Goal: Transaction & Acquisition: Purchase product/service

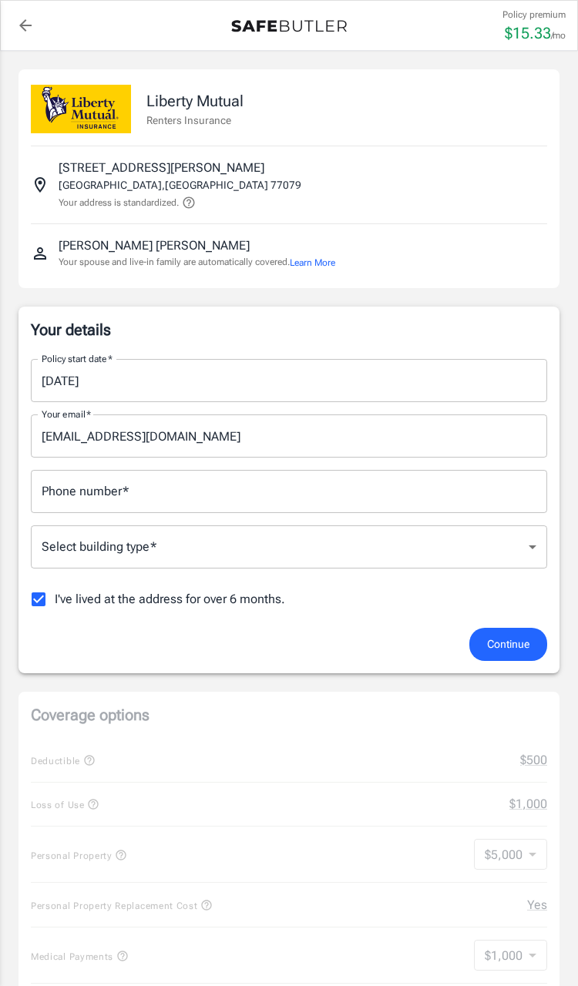
click at [438, 503] on input "Phone number   *" at bounding box center [289, 491] width 516 height 43
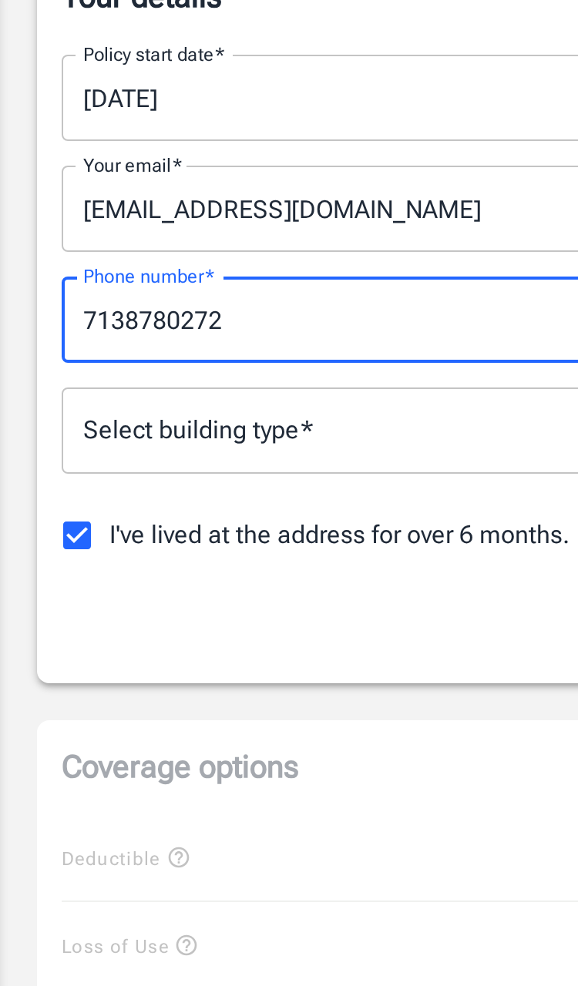
type input "7138780272"
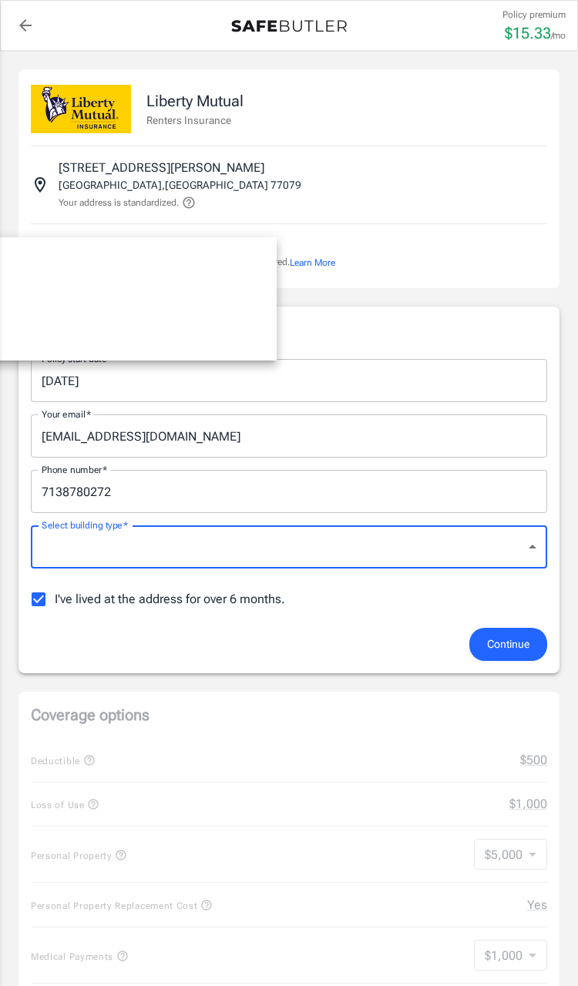
click at [454, 543] on div at bounding box center [289, 493] width 578 height 986
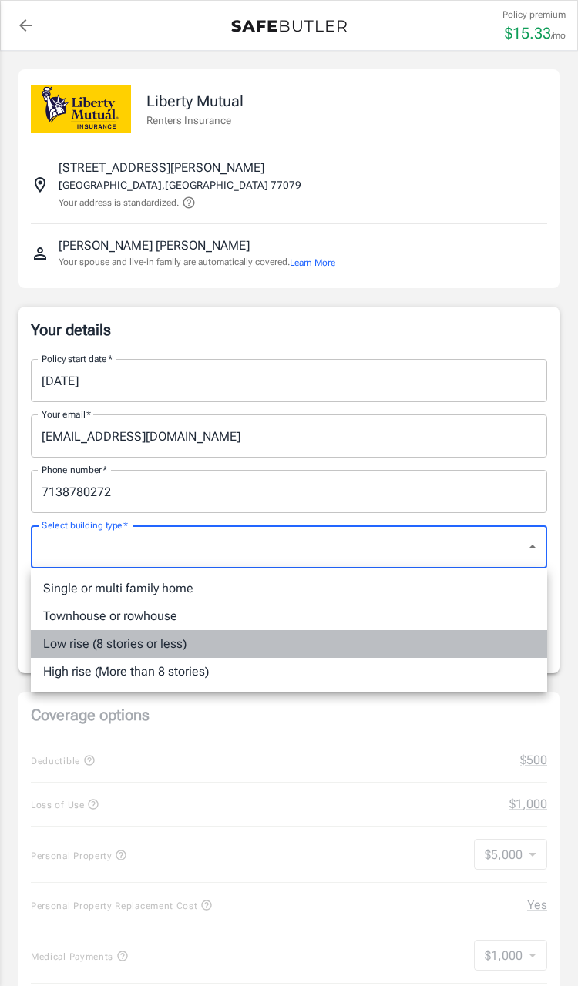
click at [387, 643] on li "Low rise (8 stories or less)" at bounding box center [289, 644] width 516 height 28
type input "lowrise"
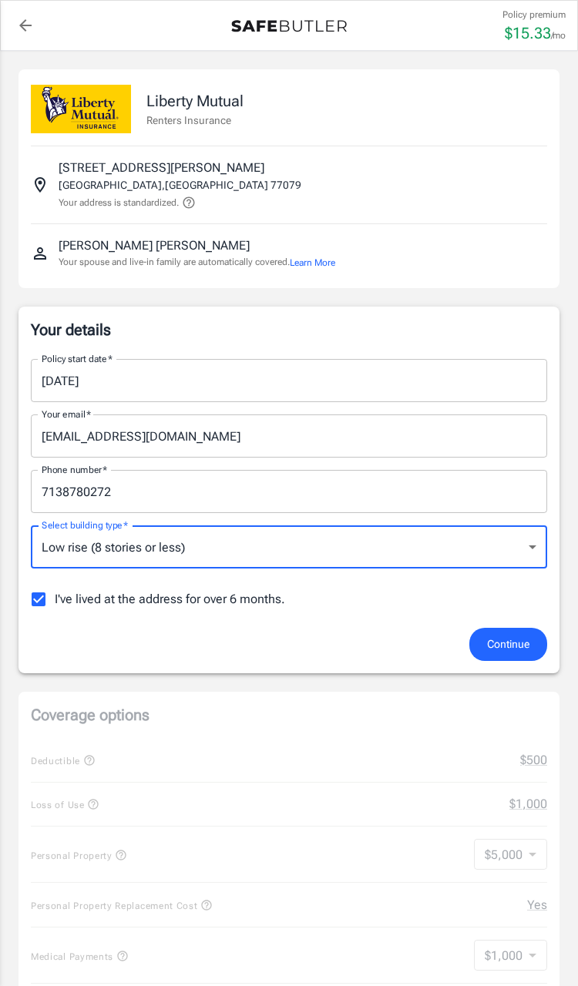
click at [31, 594] on input "I've lived at the address for over 6 months." at bounding box center [38, 599] width 32 height 32
checkbox input "false"
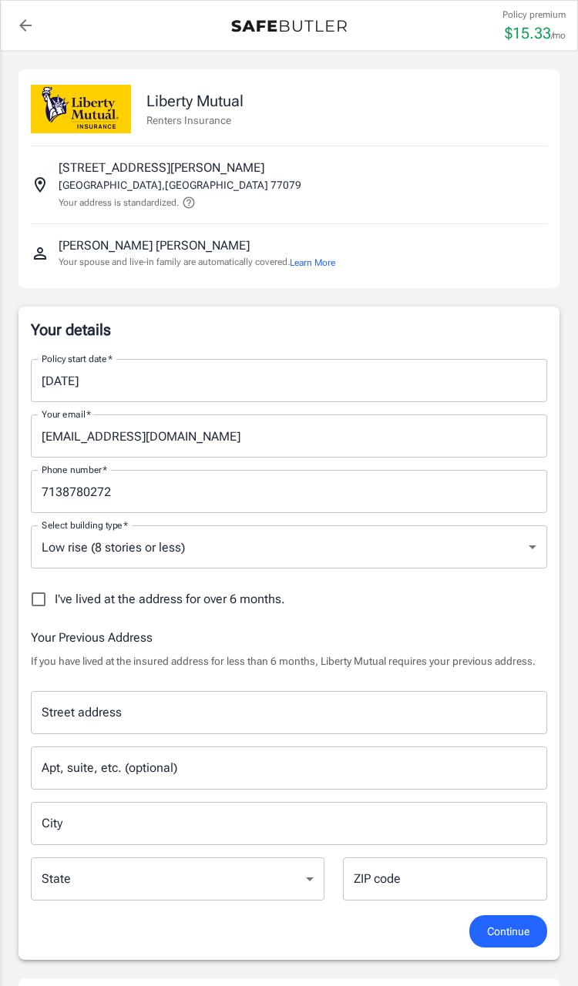
click at [484, 394] on input "[DATE]" at bounding box center [283, 380] width 505 height 43
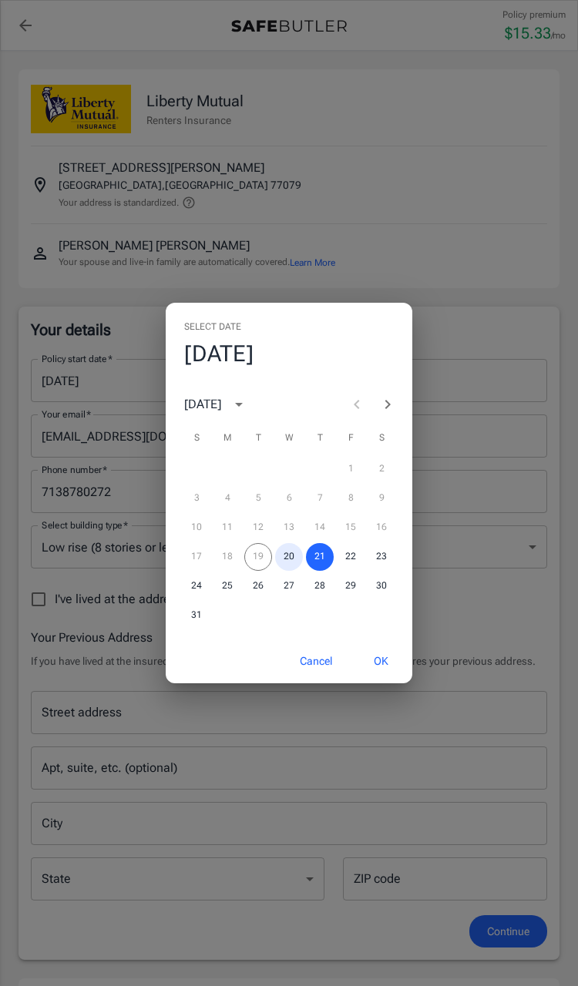
click at [280, 555] on button "20" at bounding box center [289, 557] width 28 height 28
click at [260, 572] on button "26" at bounding box center [258, 586] width 28 height 28
click at [253, 555] on div "17 18 19 20 21 22 23" at bounding box center [289, 557] width 247 height 28
click at [314, 654] on button "Cancel" at bounding box center [316, 661] width 68 height 33
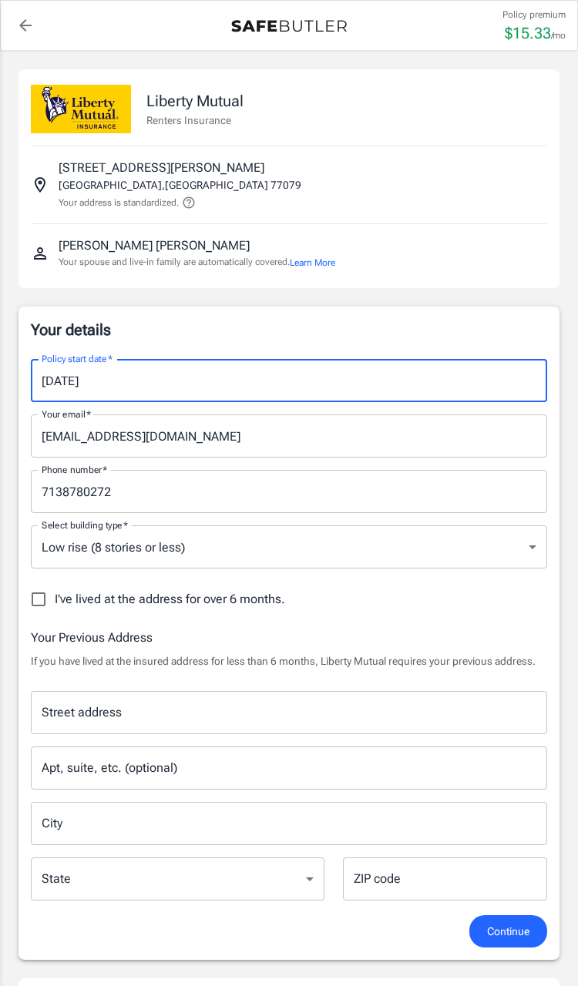
type input "[DATE]"
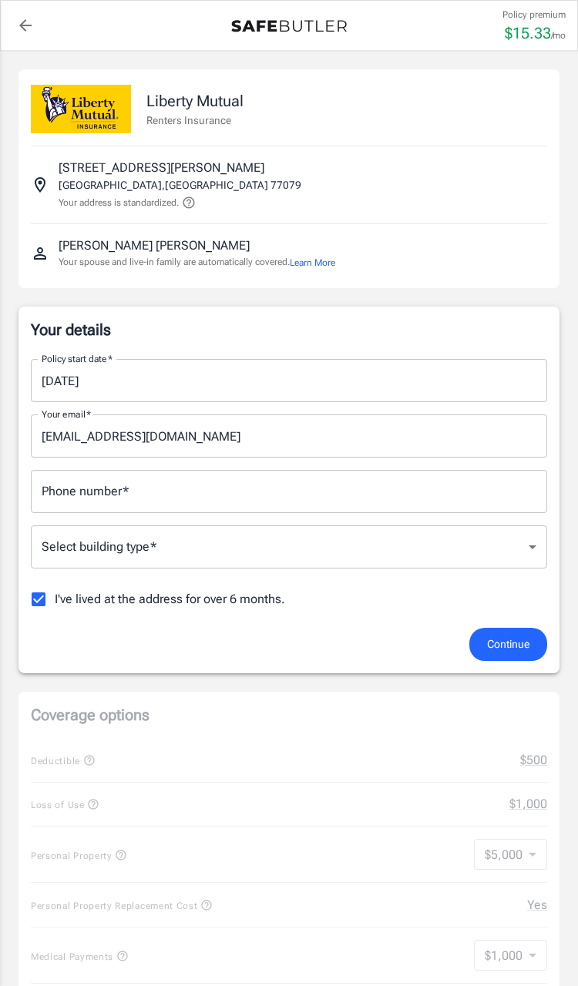
click at [458, 503] on input "Phone number   *" at bounding box center [289, 491] width 516 height 43
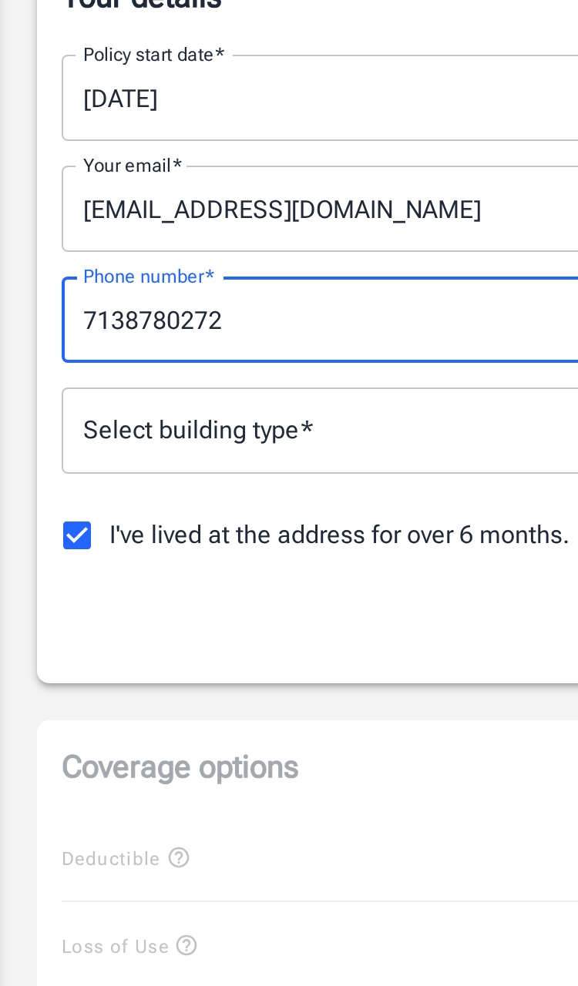
type input "7138780272"
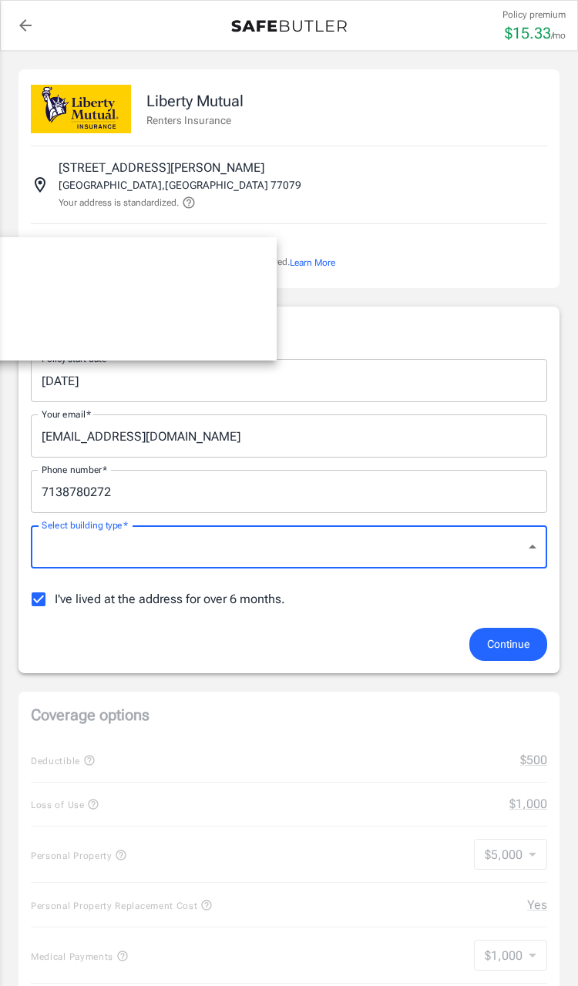
click at [516, 562] on div at bounding box center [289, 493] width 578 height 986
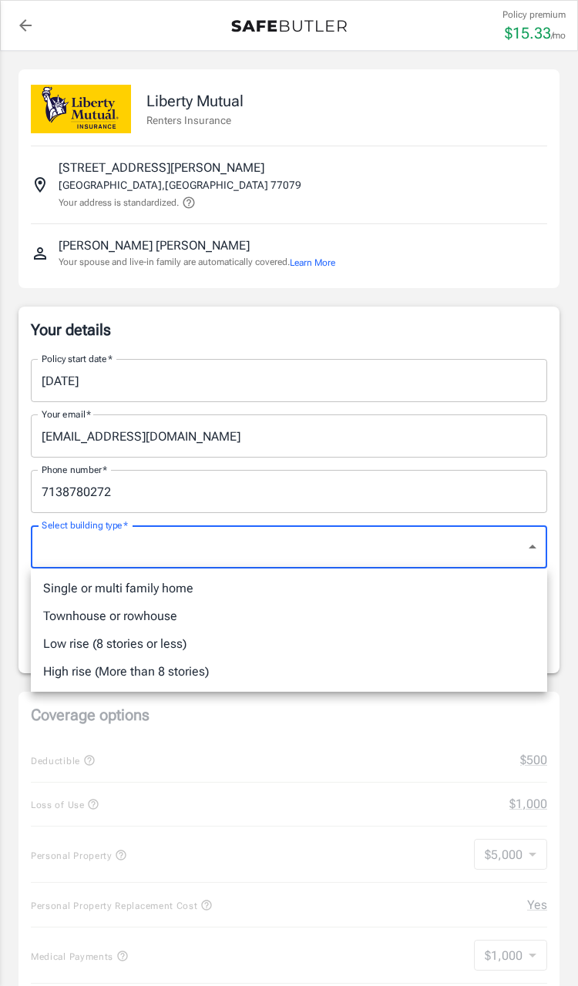
click at [463, 639] on li "Low rise (8 stories or less)" at bounding box center [289, 644] width 516 height 28
type input "lowrise"
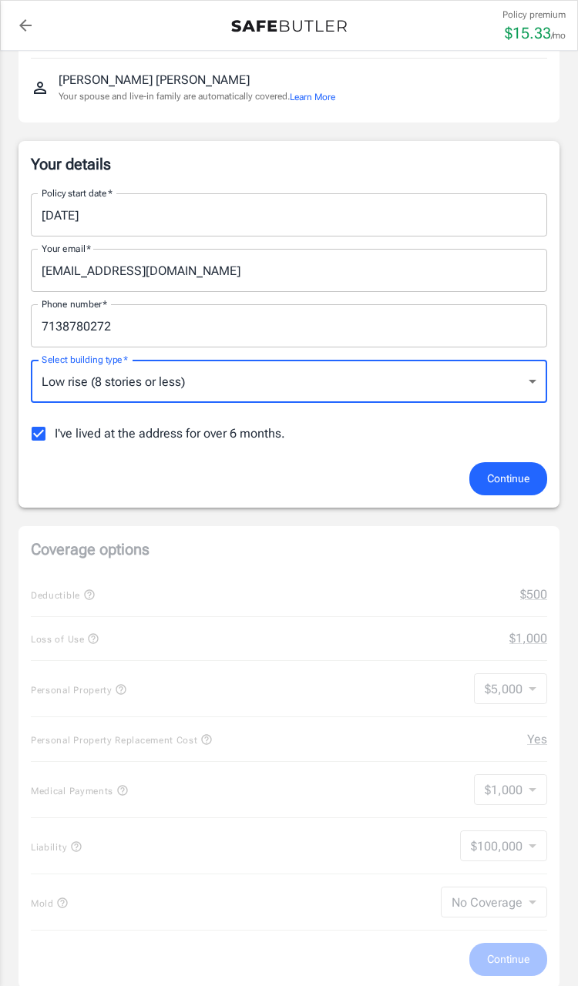
scroll to position [174, 0]
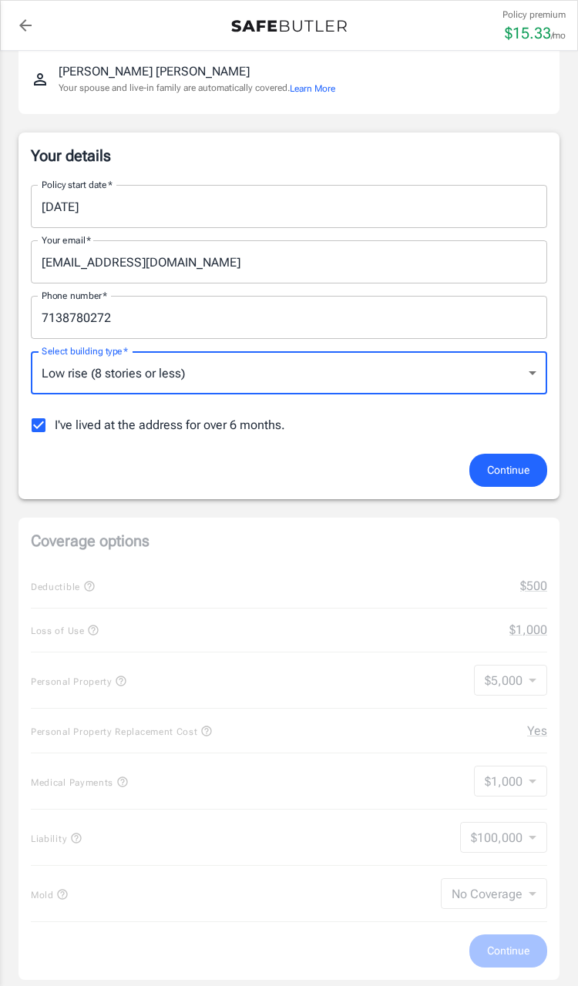
click at [539, 473] on button "Continue" at bounding box center [508, 470] width 78 height 33
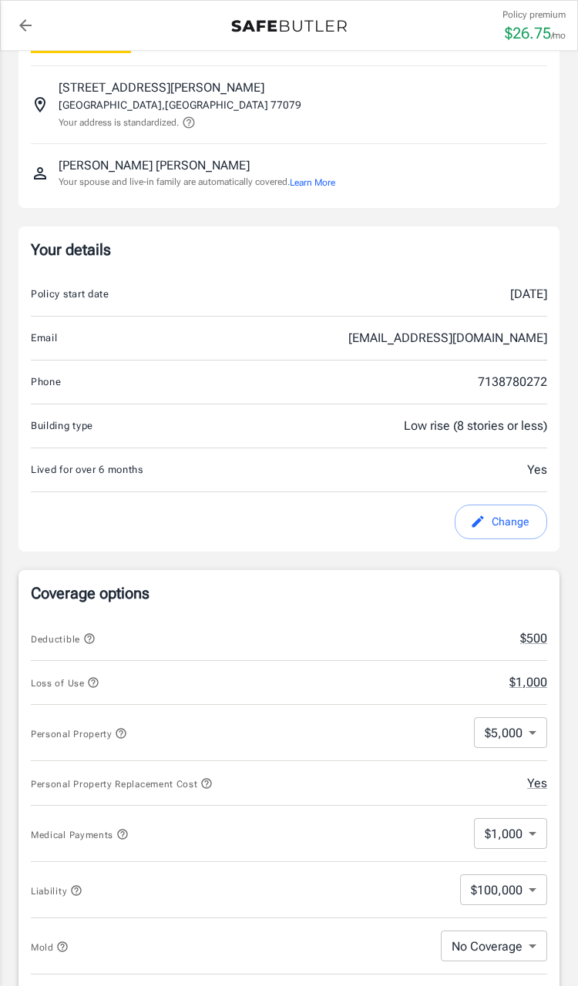
scroll to position [84, 0]
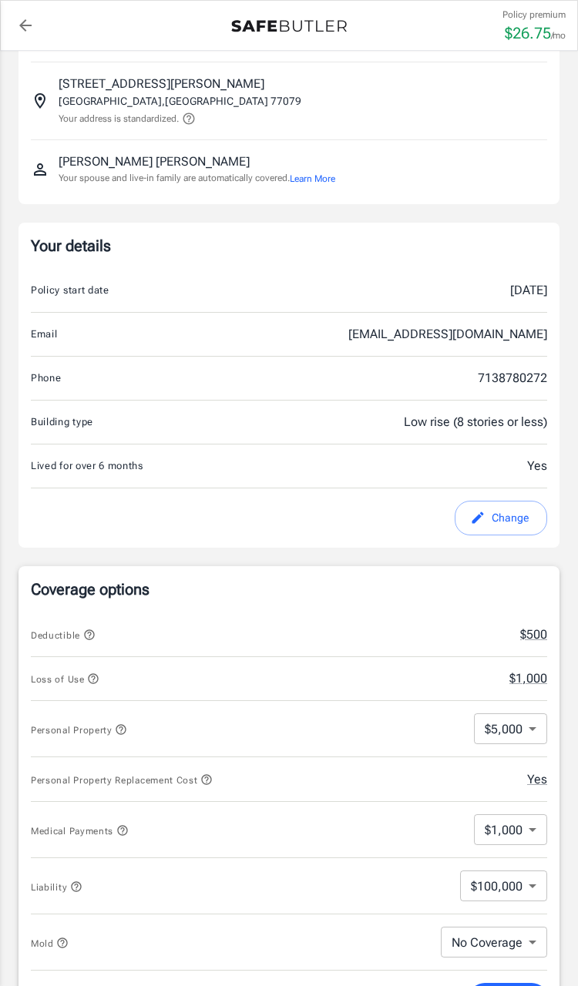
click at [481, 528] on button "Change" at bounding box center [500, 518] width 92 height 35
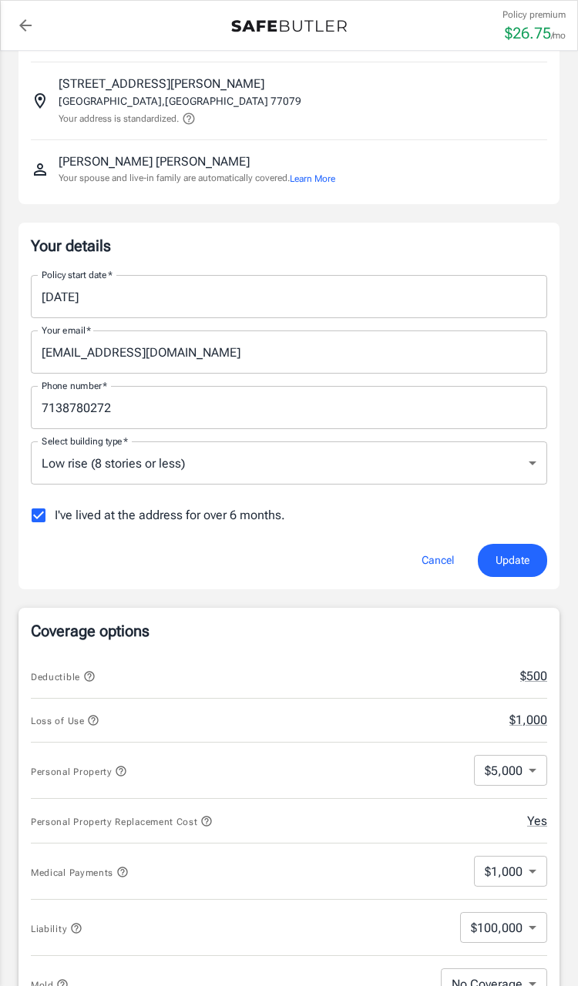
click at [49, 508] on input "I've lived at the address for over 6 months." at bounding box center [38, 515] width 32 height 32
checkbox input "false"
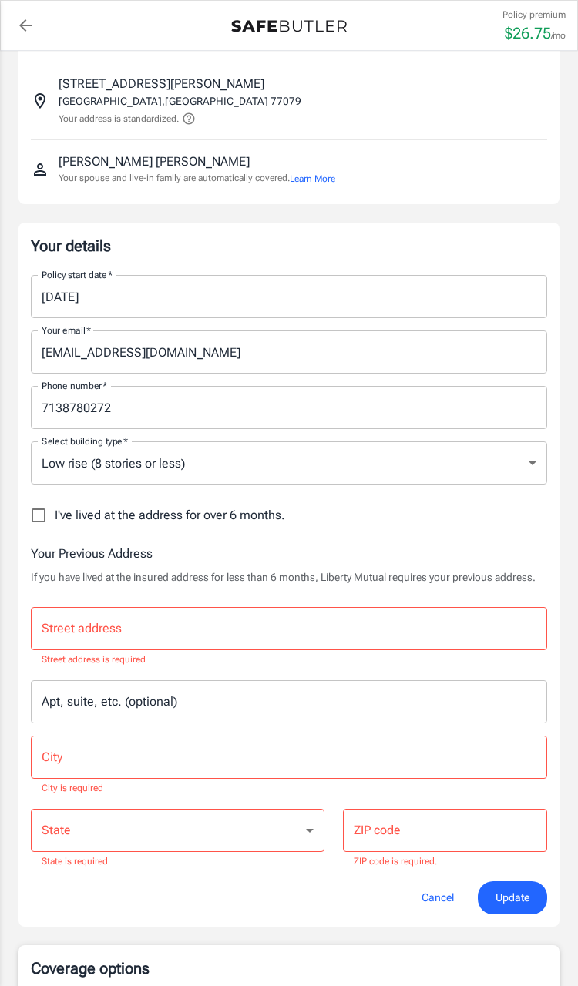
click at [448, 632] on input "Street address" at bounding box center [289, 628] width 502 height 29
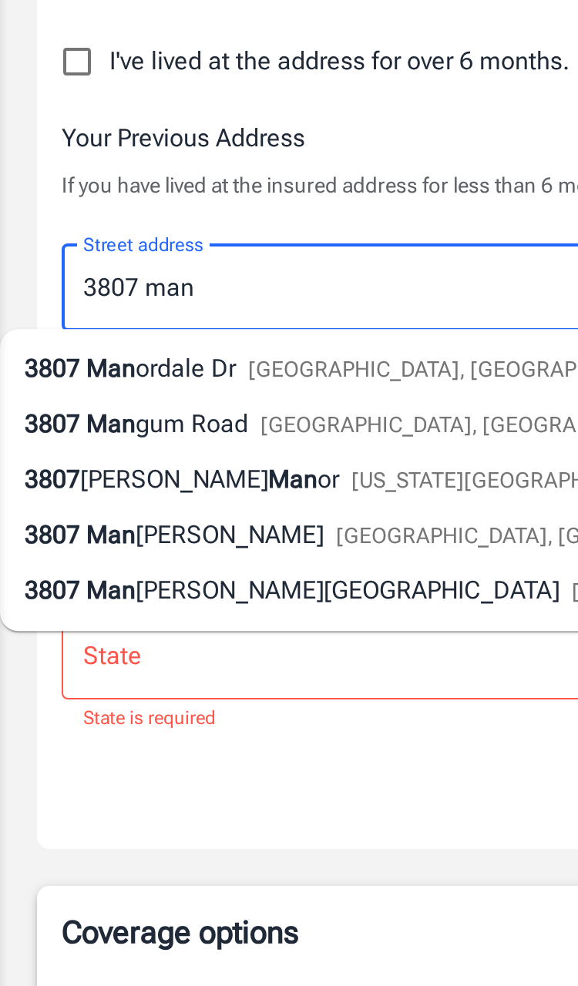
click at [70, 662] on span "ordale Dr" at bounding box center [93, 669] width 50 height 15
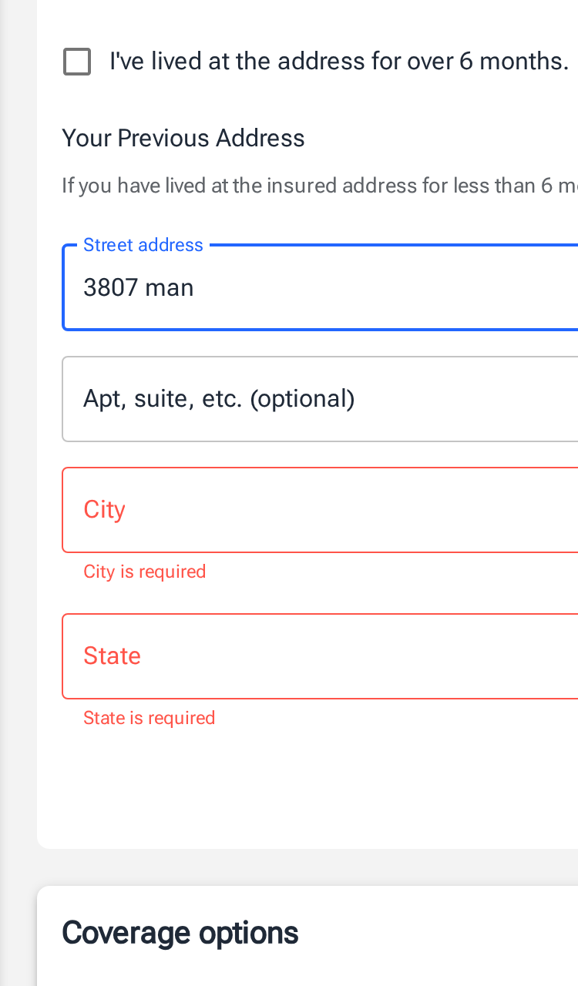
type input "3807 Manordale Dr"
type input "Houston"
select select "[GEOGRAPHIC_DATA]"
type input "77082"
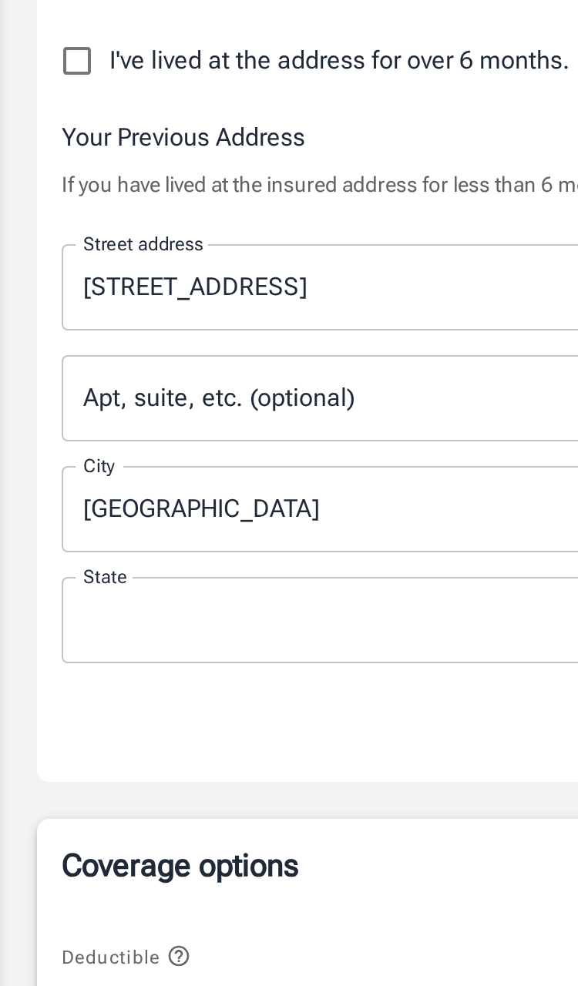
scroll to position [188, 0]
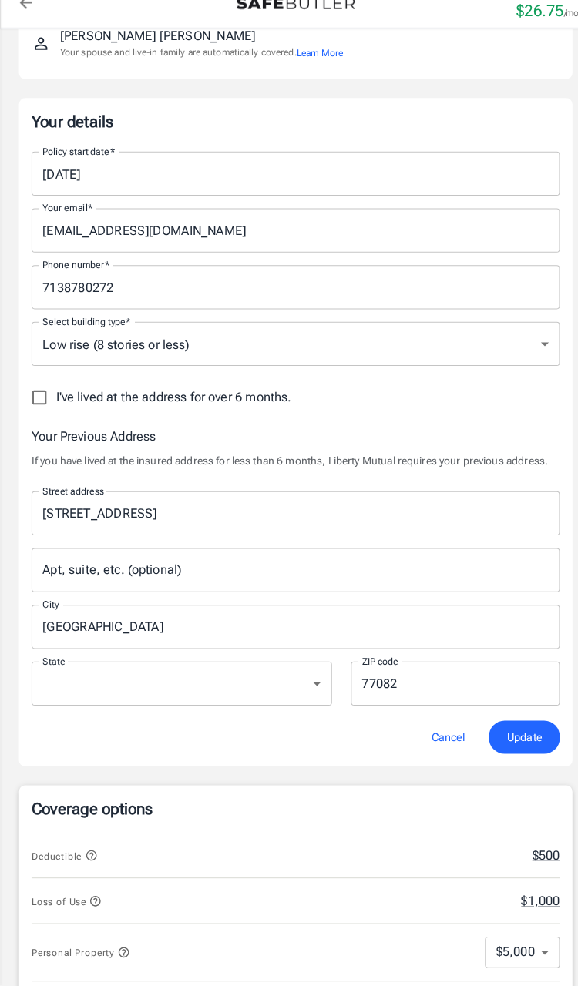
click at [508, 734] on span "Update" at bounding box center [512, 743] width 34 height 19
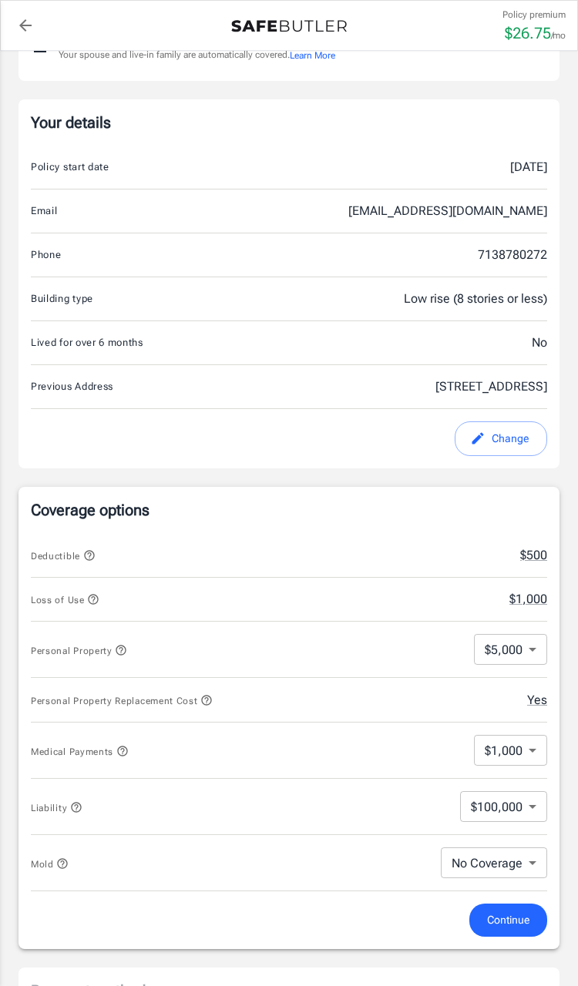
scroll to position [205, 0]
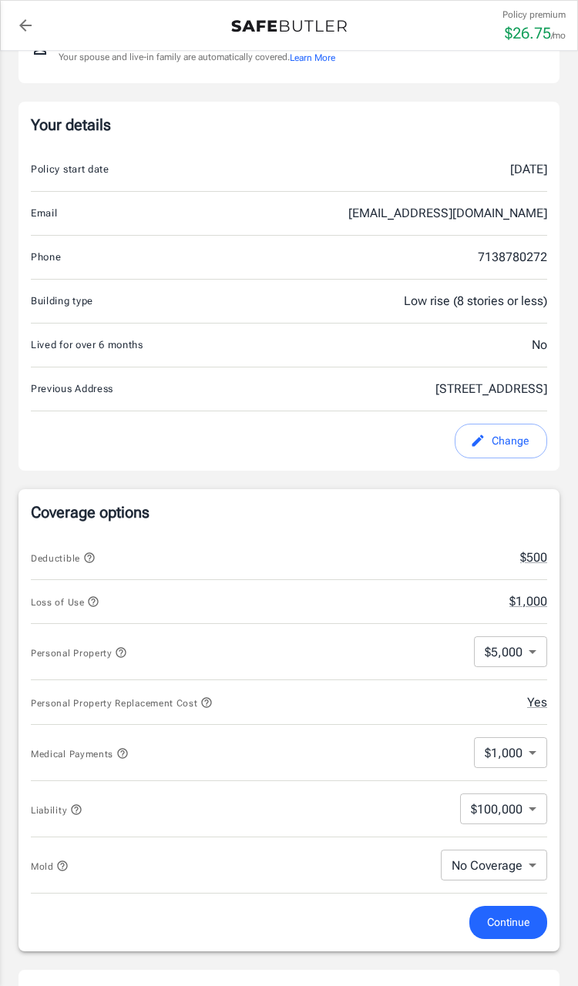
click at [526, 662] on body "Policy premium $ 26.75 /mo Liberty Mutual Renters Insurance 816 ADDICKS HOWELL …" at bounding box center [289, 817] width 578 height 2045
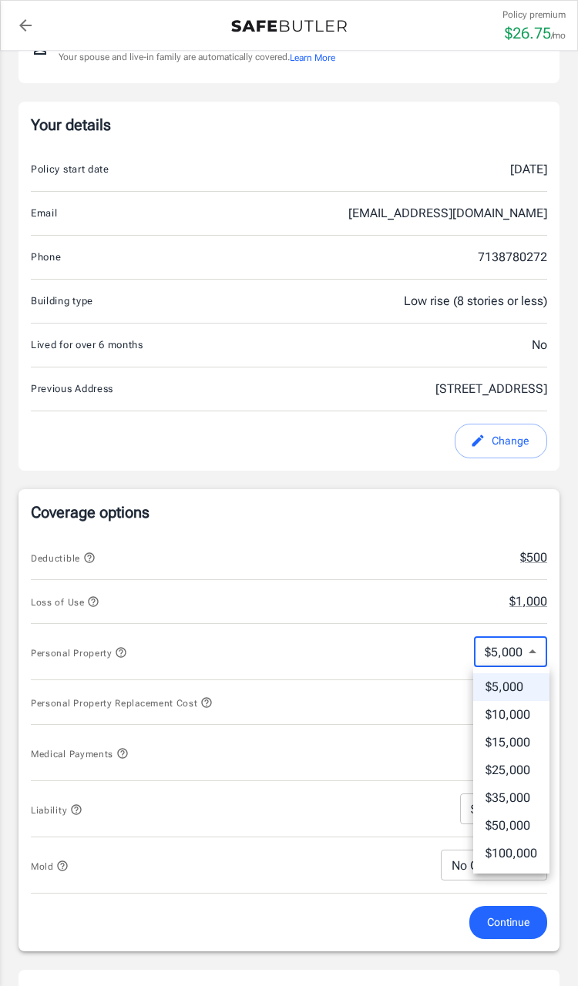
click at [180, 808] on div at bounding box center [289, 493] width 578 height 986
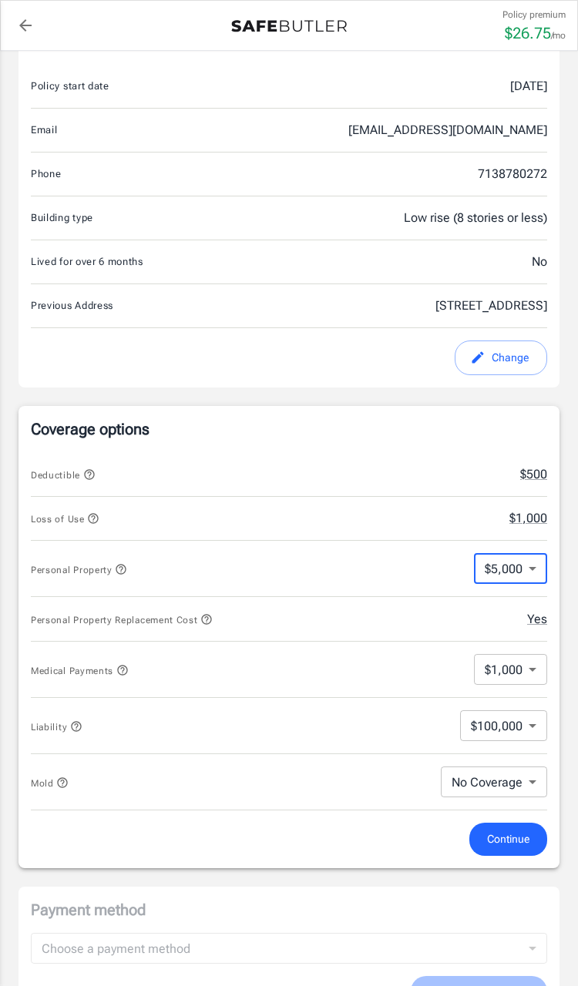
scroll to position [289, 0]
click at [498, 832] on span "Continue" at bounding box center [508, 838] width 42 height 19
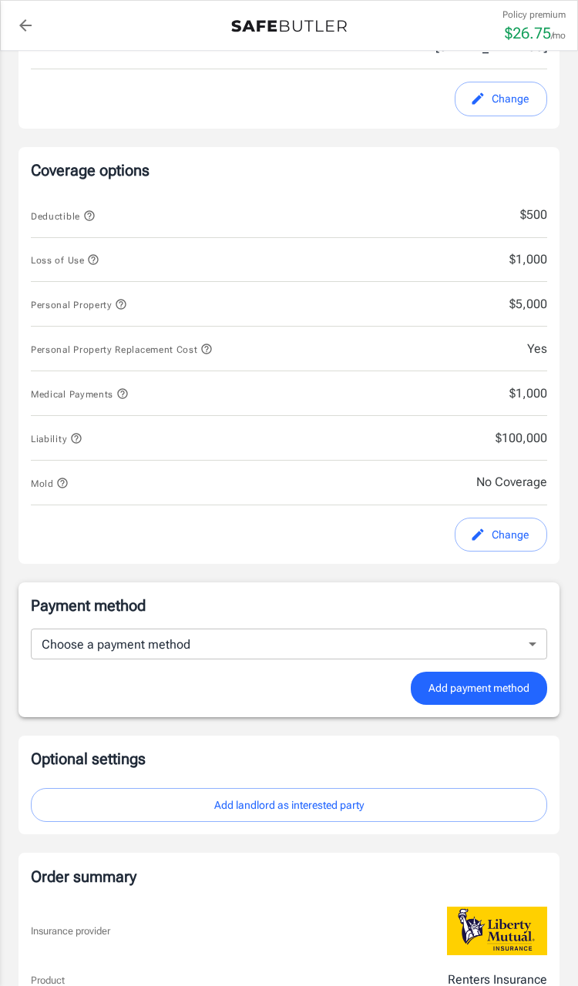
scroll to position [639, 0]
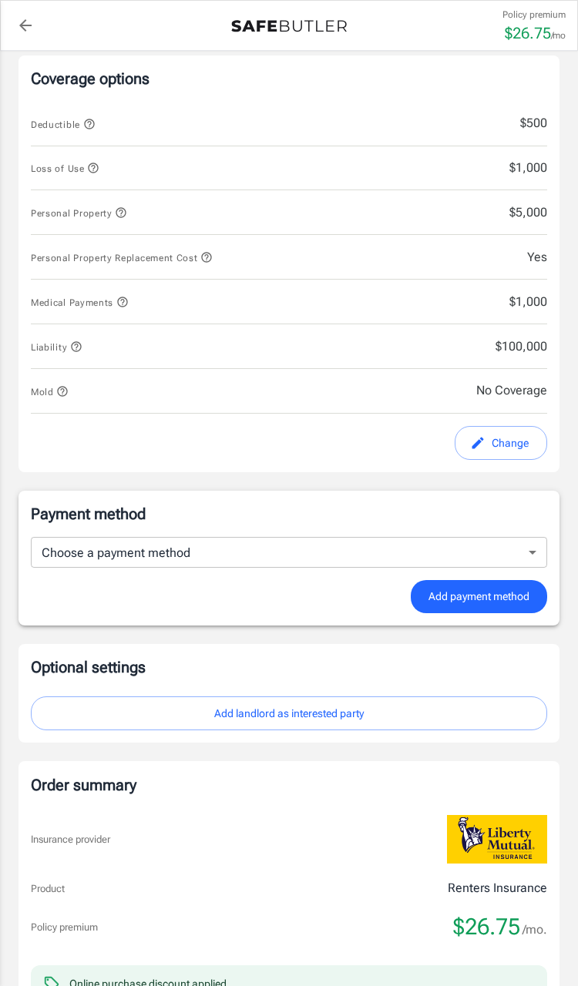
click at [520, 556] on body "Policy premium $ 26.75 /mo Liberty Mutual Renters Insurance 816 ADDICKS HOWELL …" at bounding box center [289, 361] width 578 height 2001
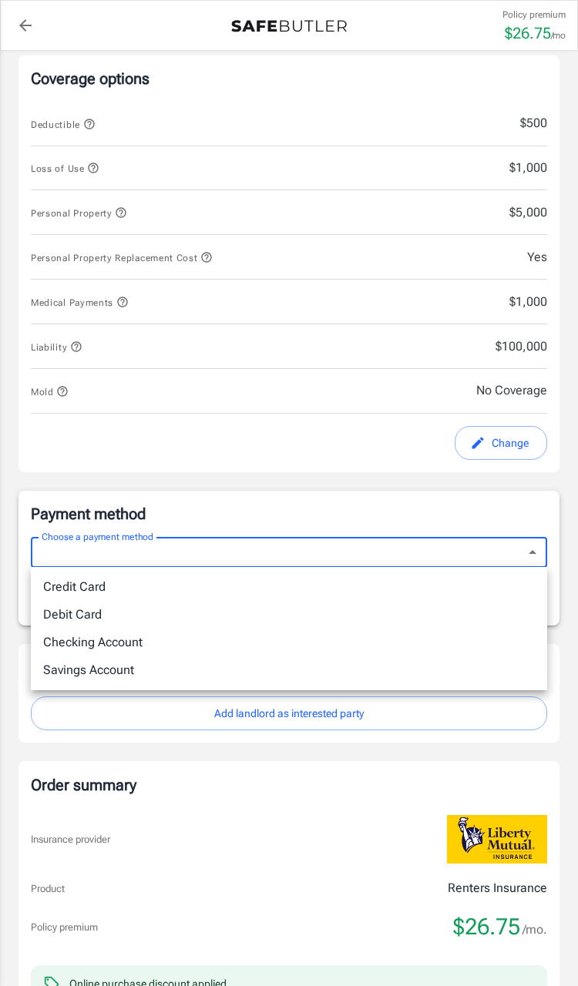
click at [437, 618] on li "Debit Card" at bounding box center [289, 615] width 516 height 28
type input "debit"
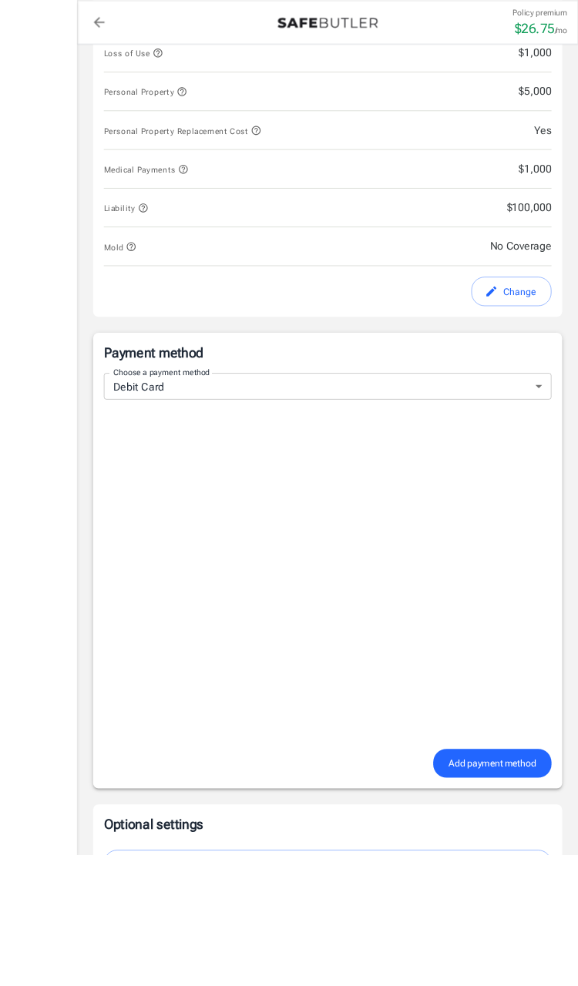
scroll to position [971, 0]
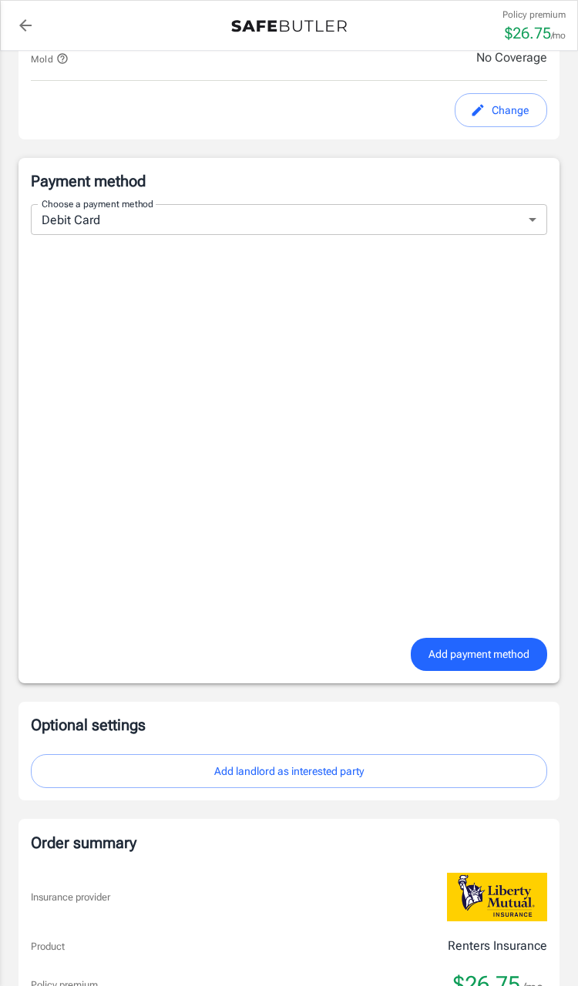
click at [508, 659] on span "Add payment method" at bounding box center [478, 654] width 101 height 19
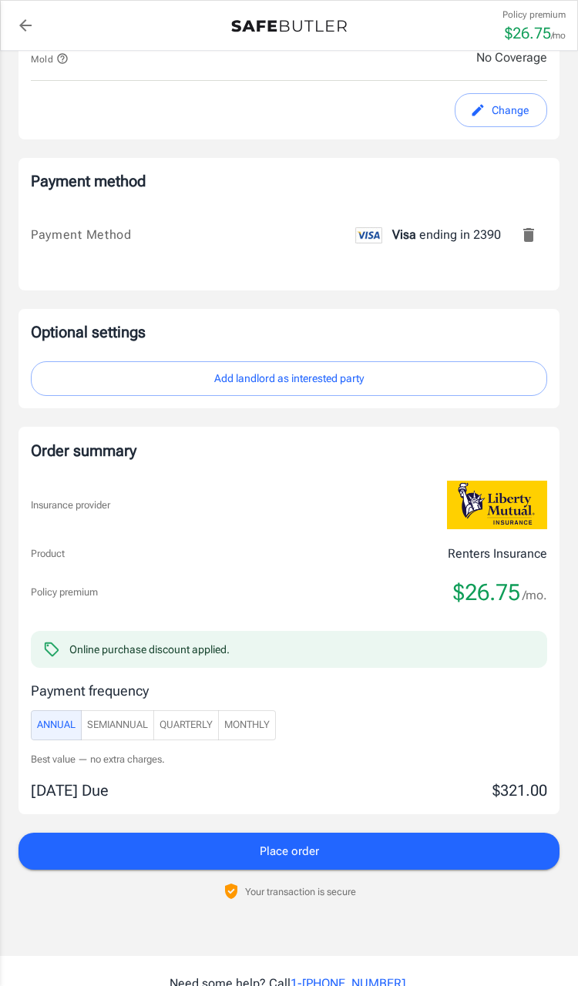
click at [243, 718] on span "Monthly" at bounding box center [246, 725] width 45 height 18
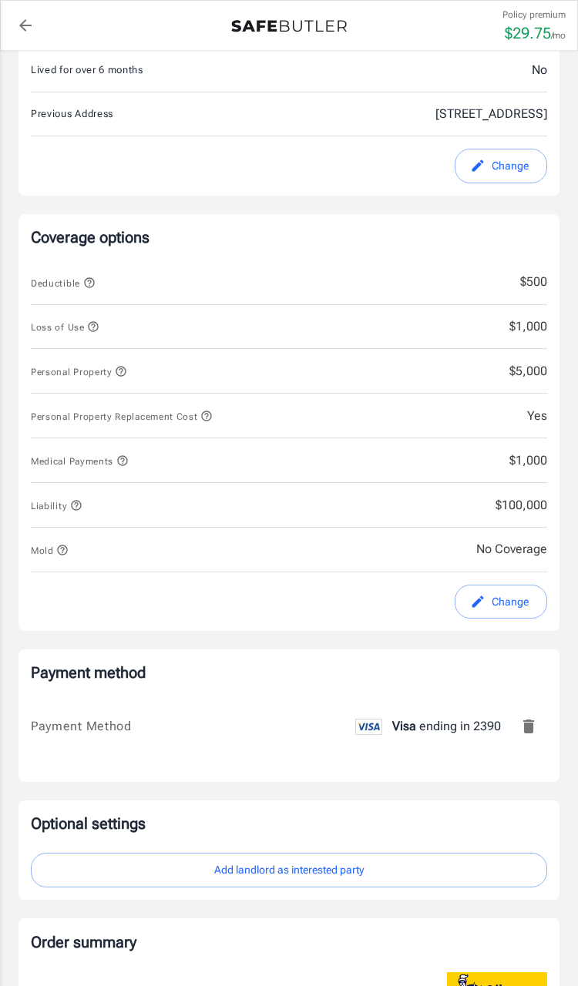
scroll to position [474, 0]
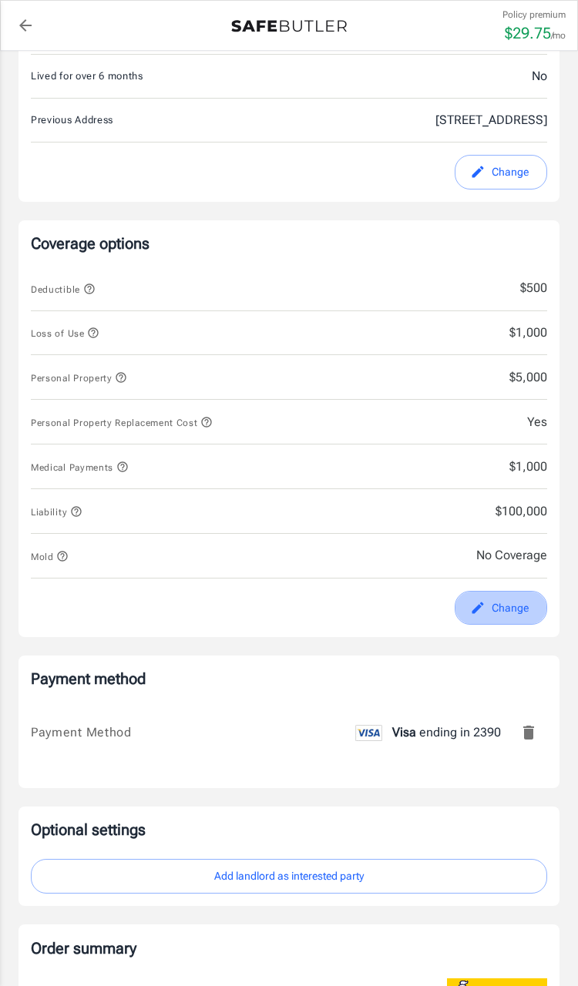
click at [505, 605] on button "Change" at bounding box center [500, 608] width 92 height 35
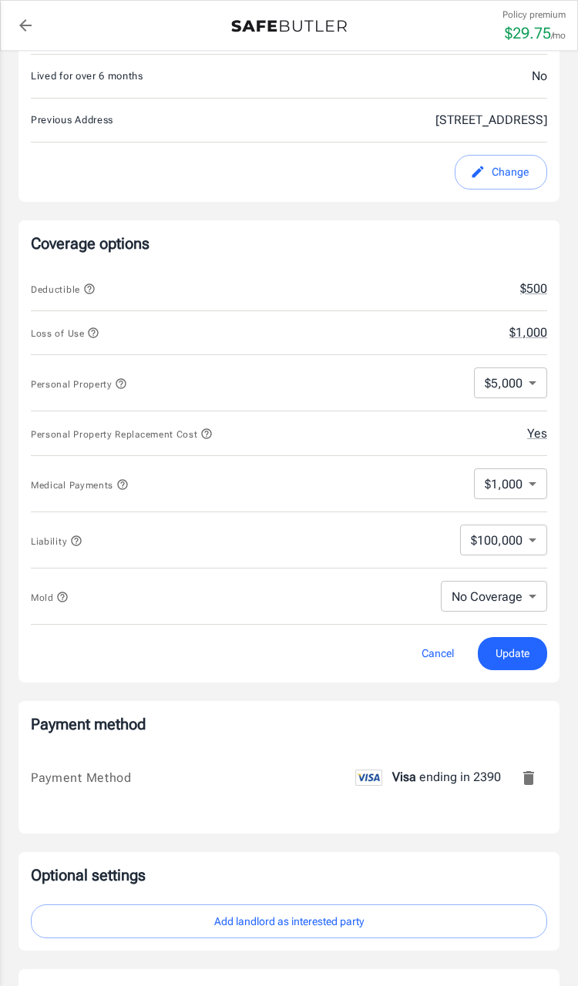
click at [520, 283] on button "$500" at bounding box center [533, 289] width 27 height 18
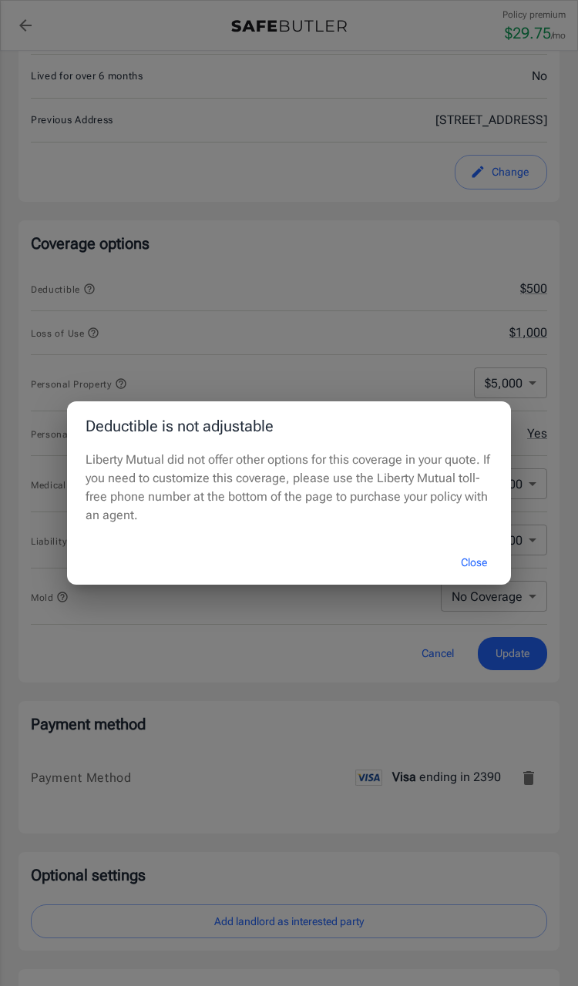
click at [475, 558] on button "Close" at bounding box center [474, 562] width 62 height 33
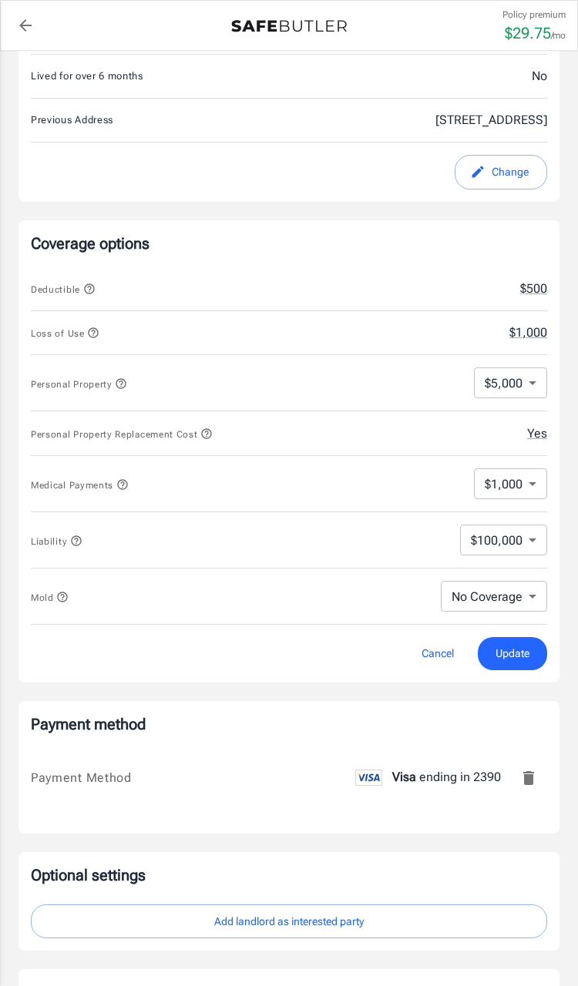
click at [518, 330] on button "$1,000" at bounding box center [528, 333] width 38 height 18
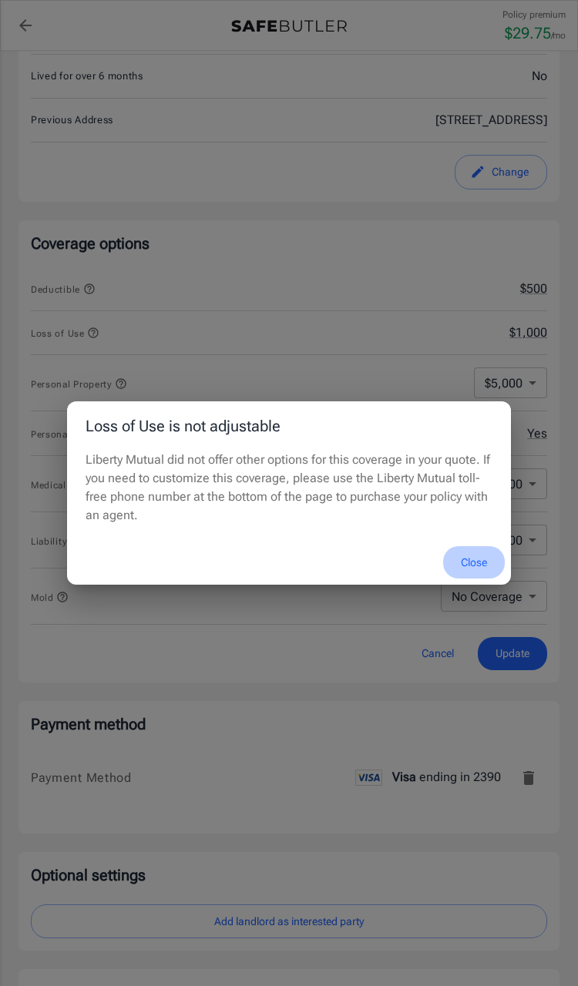
click at [475, 555] on button "Close" at bounding box center [474, 562] width 62 height 33
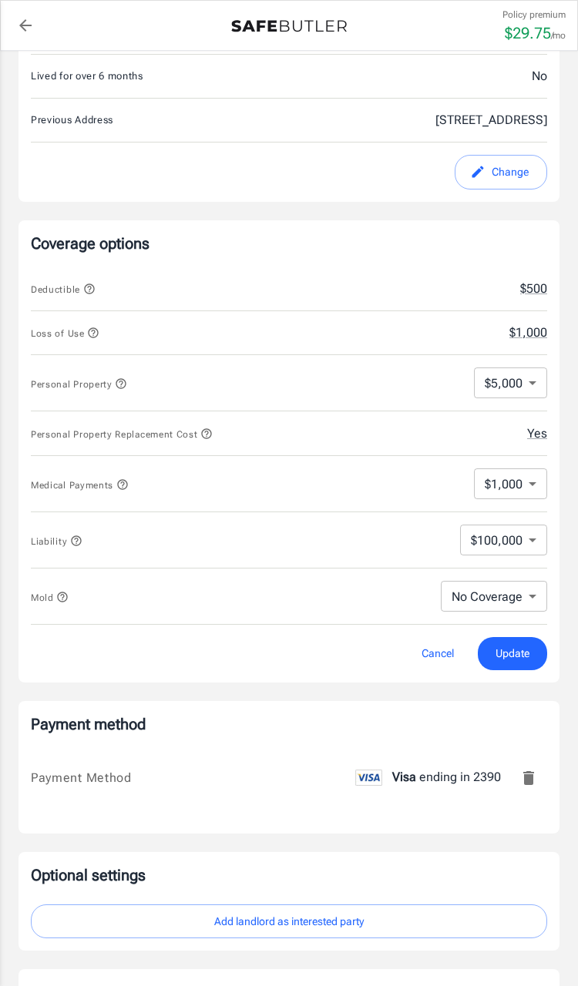
click at [528, 387] on body "Policy premium $ 29.75 /mo Liberty Mutual Renters Insurance 816 ADDICKS HOWELL …" at bounding box center [289, 609] width 578 height 2166
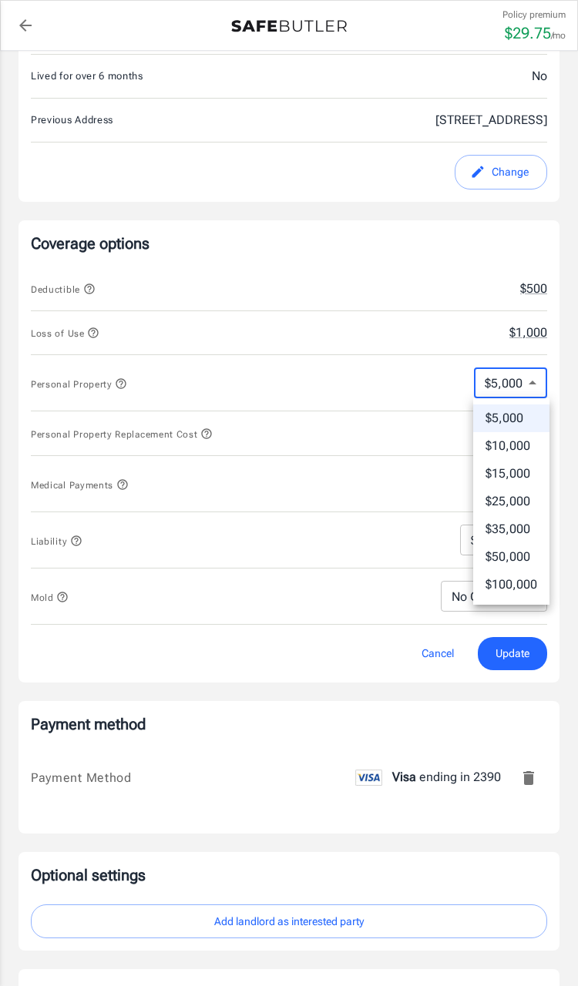
click at [520, 379] on div at bounding box center [289, 493] width 578 height 986
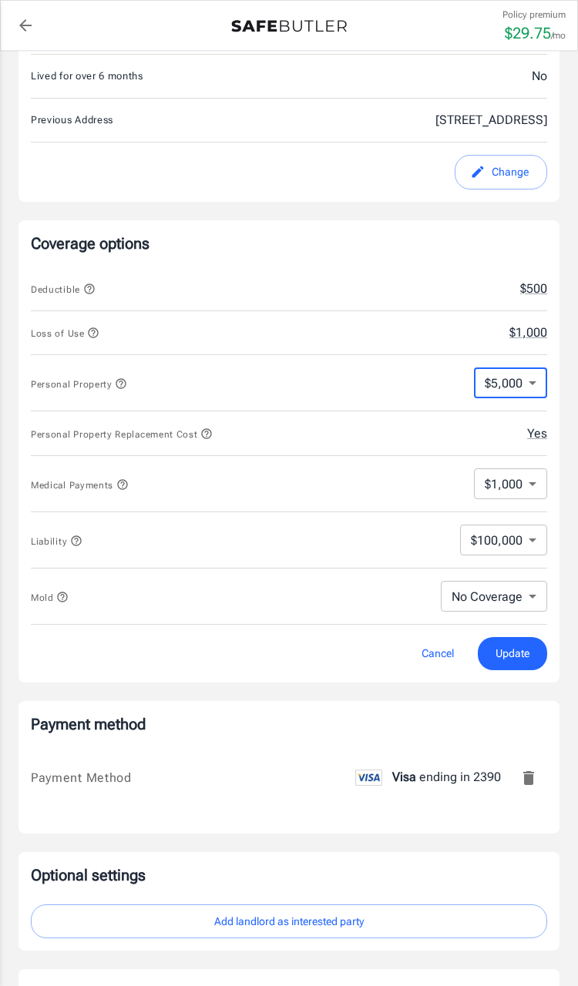
click at [528, 489] on body "Policy premium $ 29.75 /mo Liberty Mutual Renters Insurance 816 ADDICKS HOWELL …" at bounding box center [289, 609] width 578 height 2166
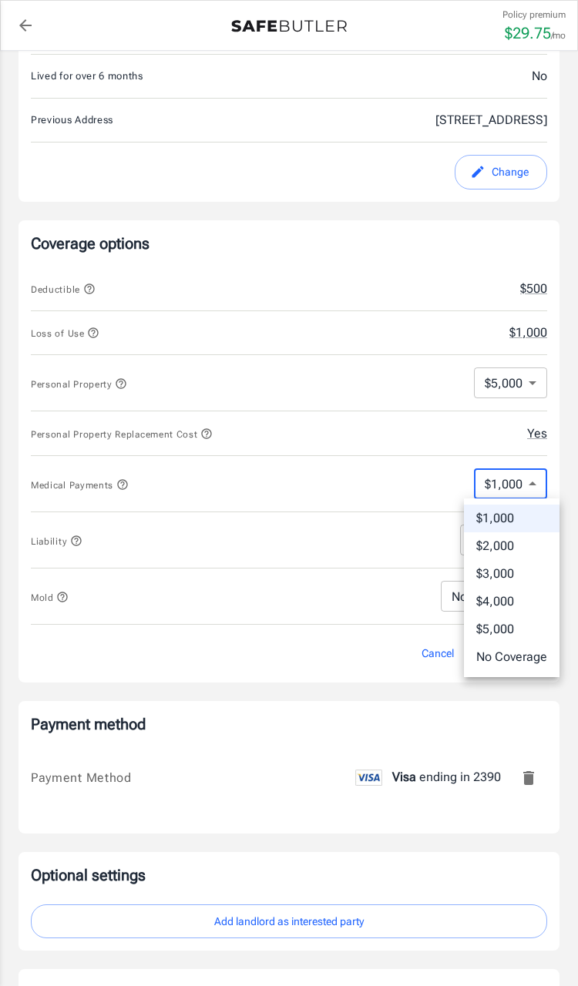
click at [511, 649] on li "No Coverage" at bounding box center [512, 657] width 96 height 28
type input "No Coverage"
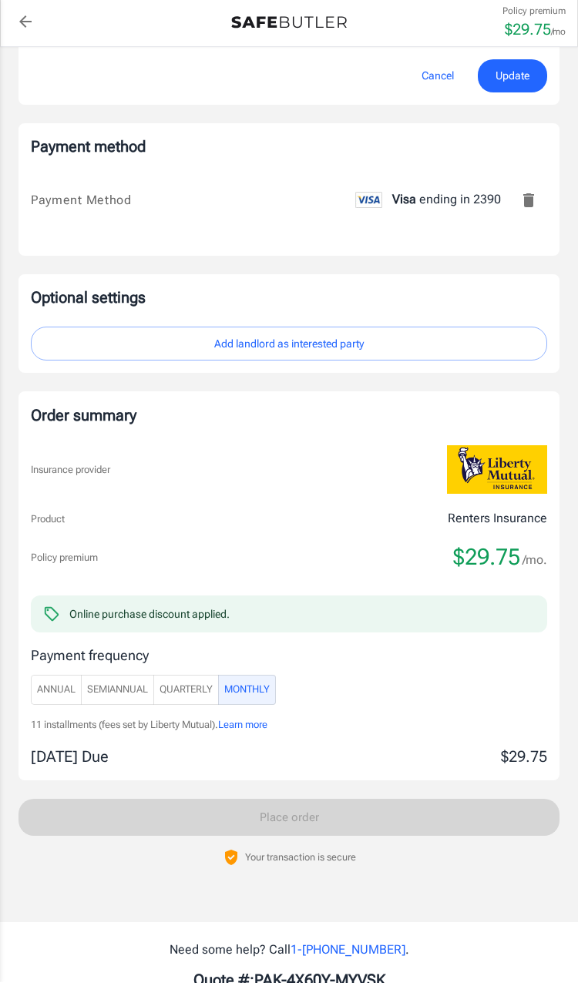
scroll to position [1048, 0]
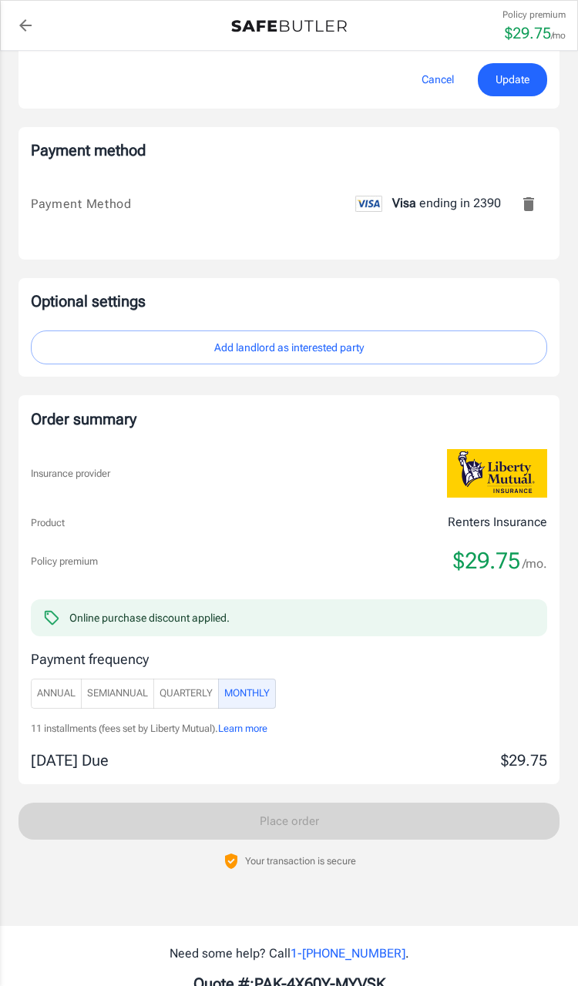
click at [193, 701] on button "Quarterly" at bounding box center [185, 694] width 65 height 30
click at [270, 685] on span "Monthly" at bounding box center [246, 694] width 45 height 18
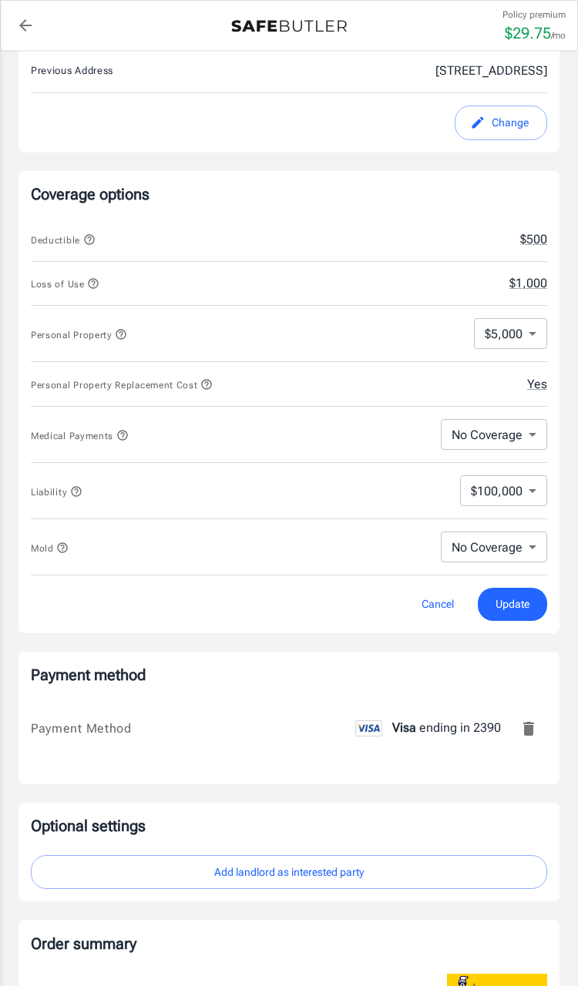
scroll to position [523, 0]
click at [514, 592] on button "Update" at bounding box center [512, 604] width 69 height 33
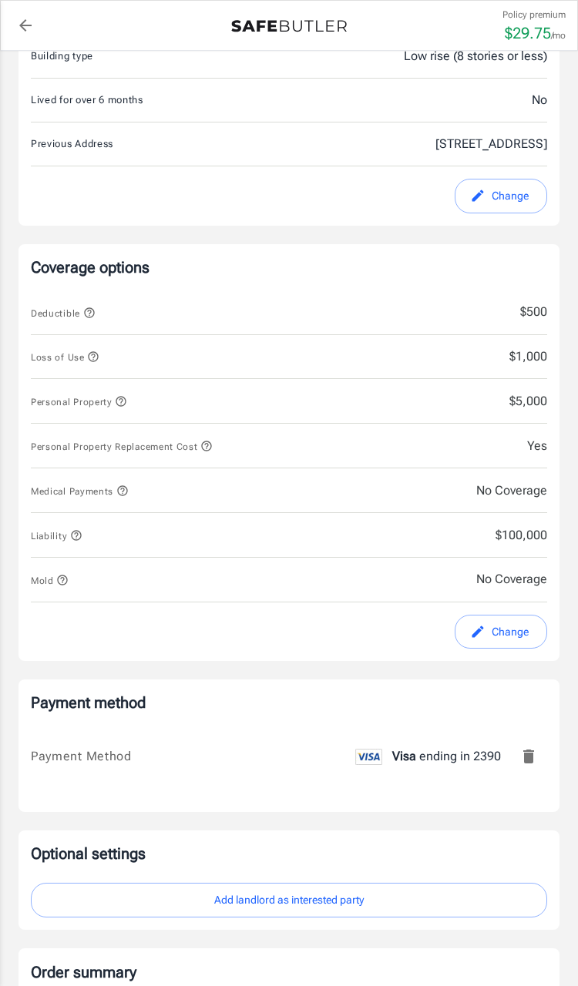
scroll to position [451, 0]
click at [501, 636] on button "Change" at bounding box center [500, 631] width 92 height 35
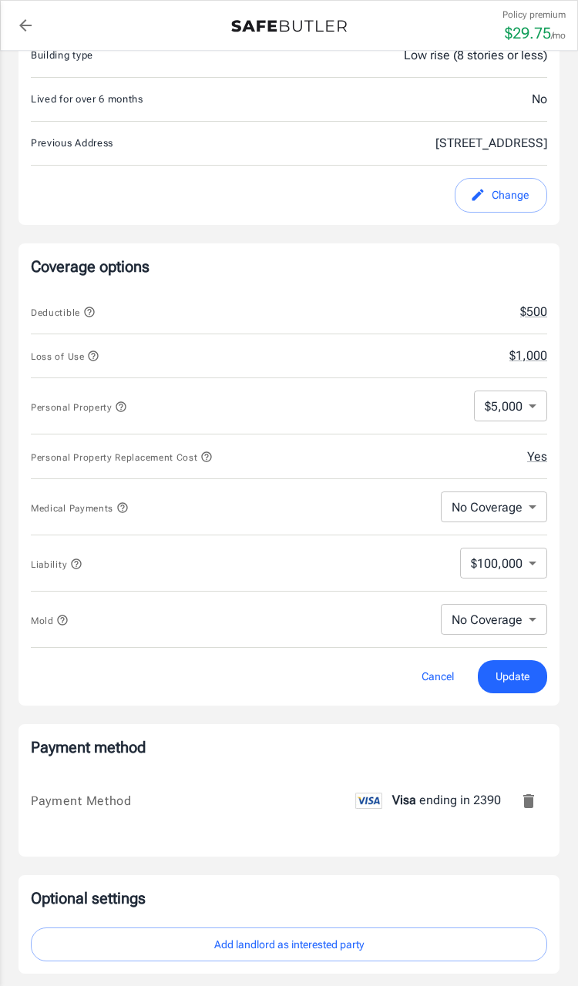
click at [546, 451] on button "Yes" at bounding box center [537, 457] width 20 height 18
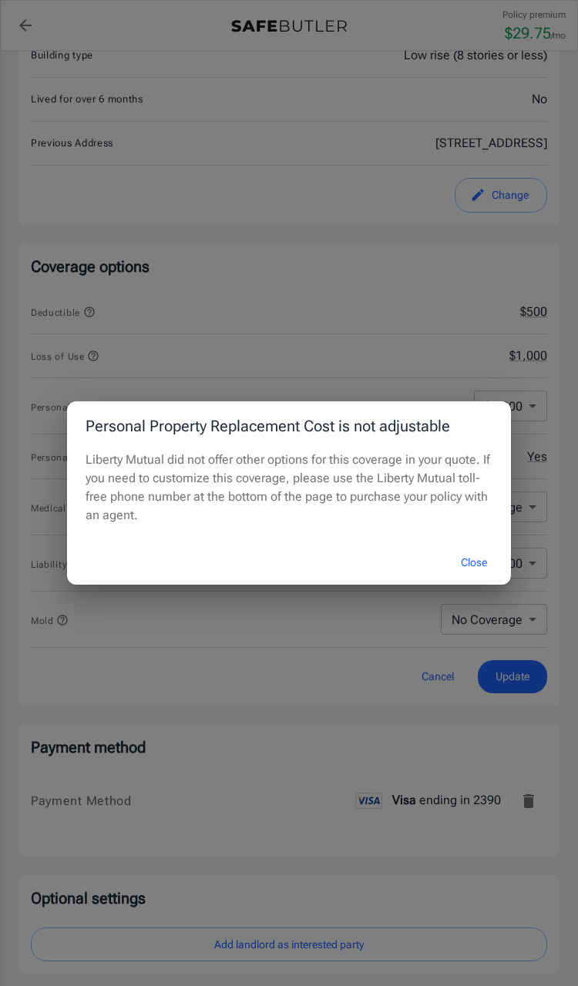
click at [465, 569] on button "Close" at bounding box center [474, 562] width 62 height 33
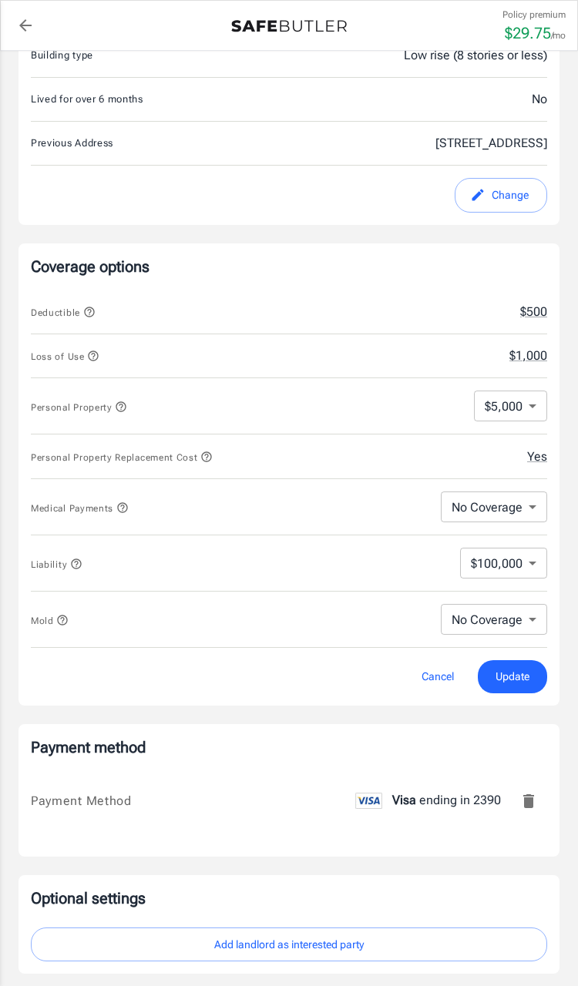
click at [528, 413] on body "Policy premium $ 29.75 /mo Liberty Mutual Renters Insurance 816 ADDICKS HOWELL …" at bounding box center [289, 632] width 578 height 2166
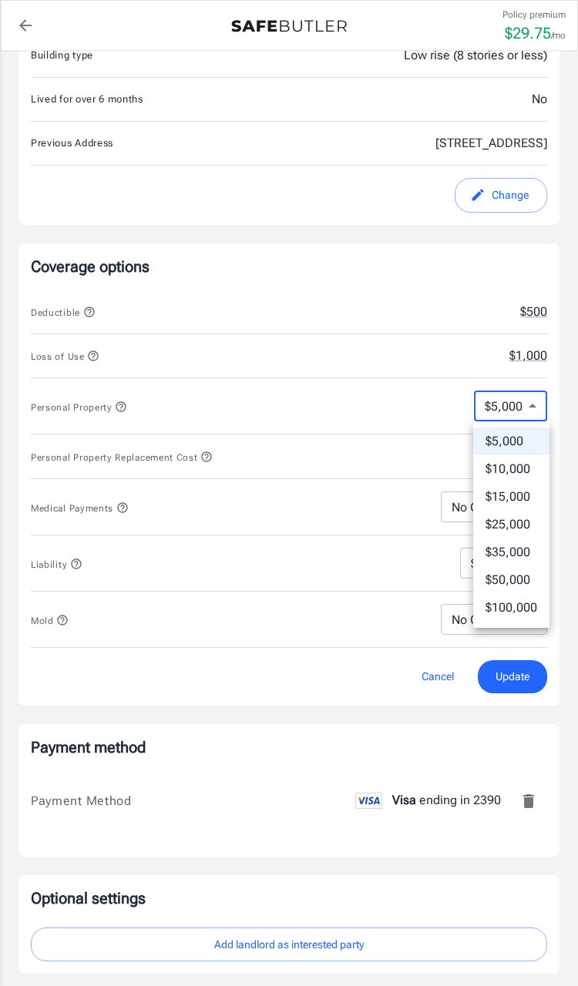
click at [445, 649] on div at bounding box center [289, 493] width 578 height 986
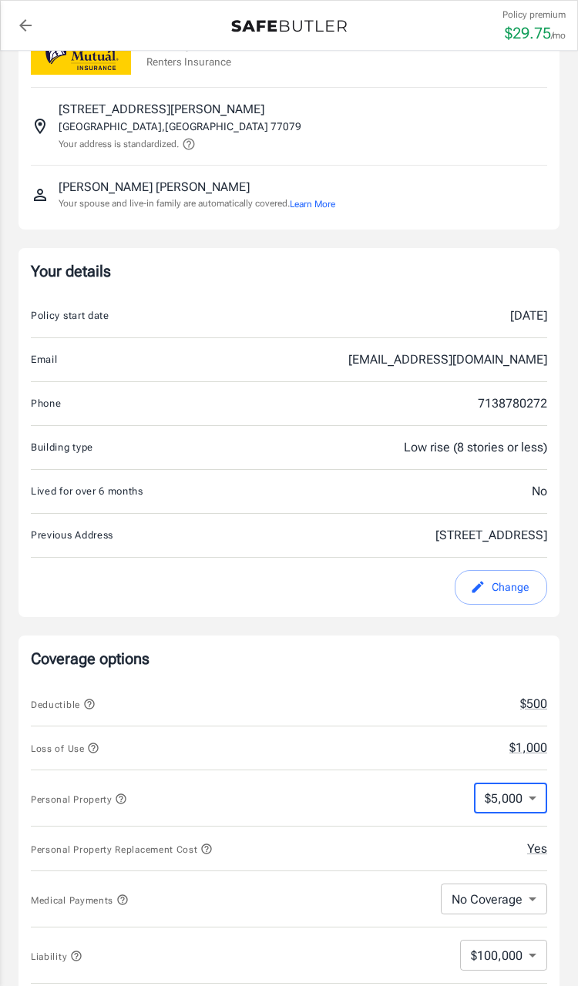
scroll to position [0, 0]
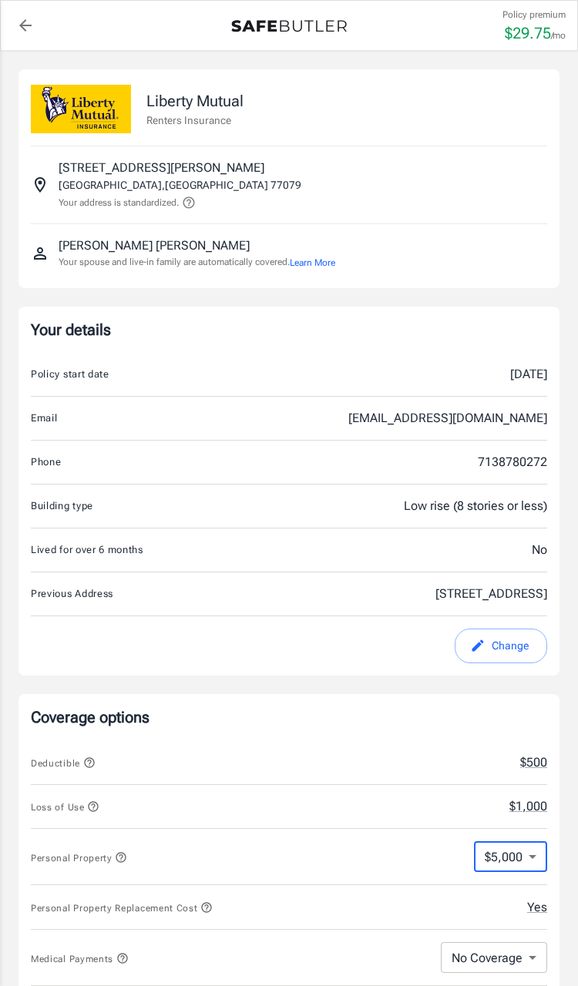
click at [515, 364] on div "Policy start date Aug 21, 2025" at bounding box center [289, 375] width 516 height 44
click at [494, 652] on button "Change" at bounding box center [500, 646] width 92 height 35
select select "[GEOGRAPHIC_DATA]"
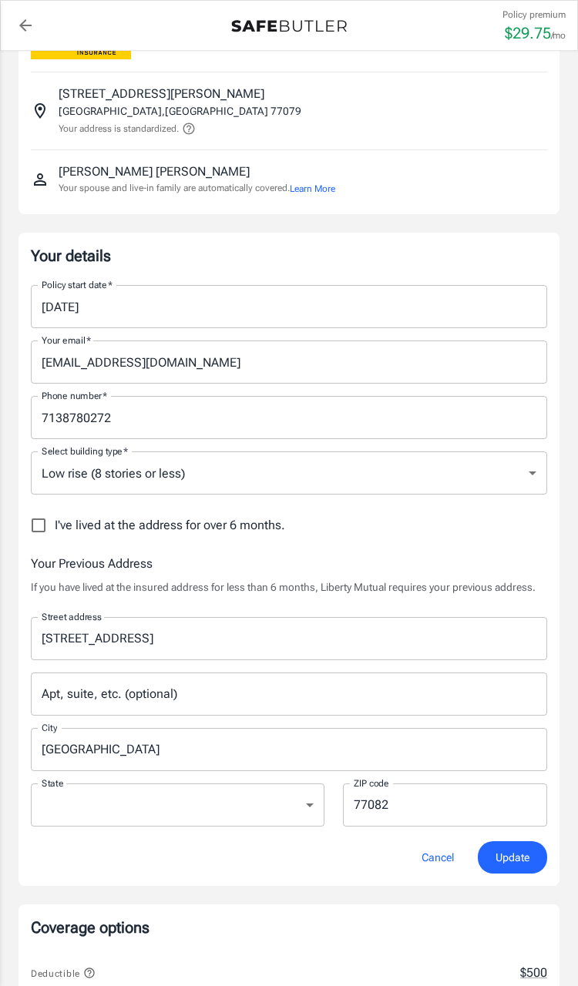
scroll to position [73, 0]
click at [495, 306] on input "[DATE]" at bounding box center [283, 307] width 505 height 43
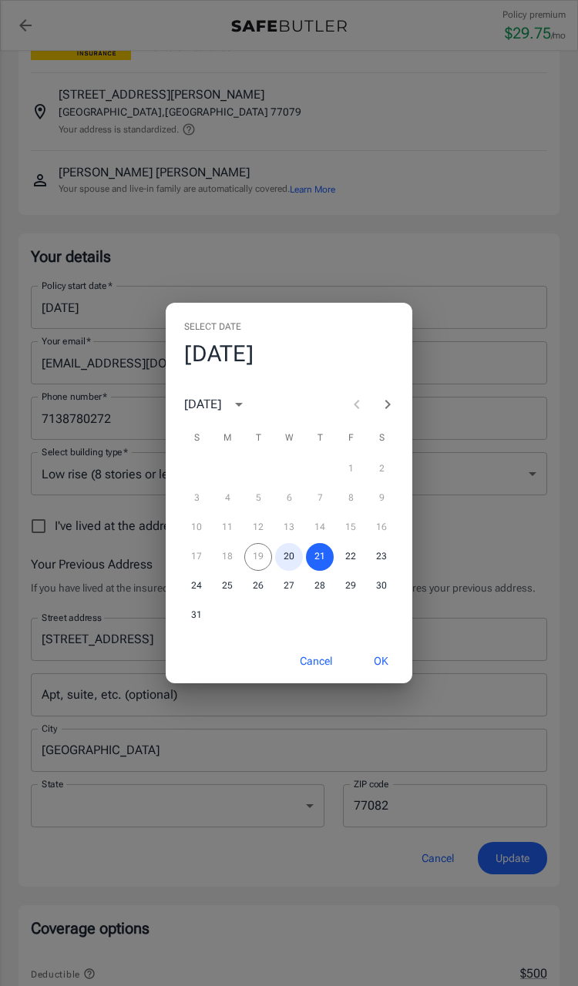
click at [296, 567] on button "20" at bounding box center [289, 557] width 28 height 28
type input "[DATE]"
click at [378, 663] on button "OK" at bounding box center [381, 661] width 50 height 33
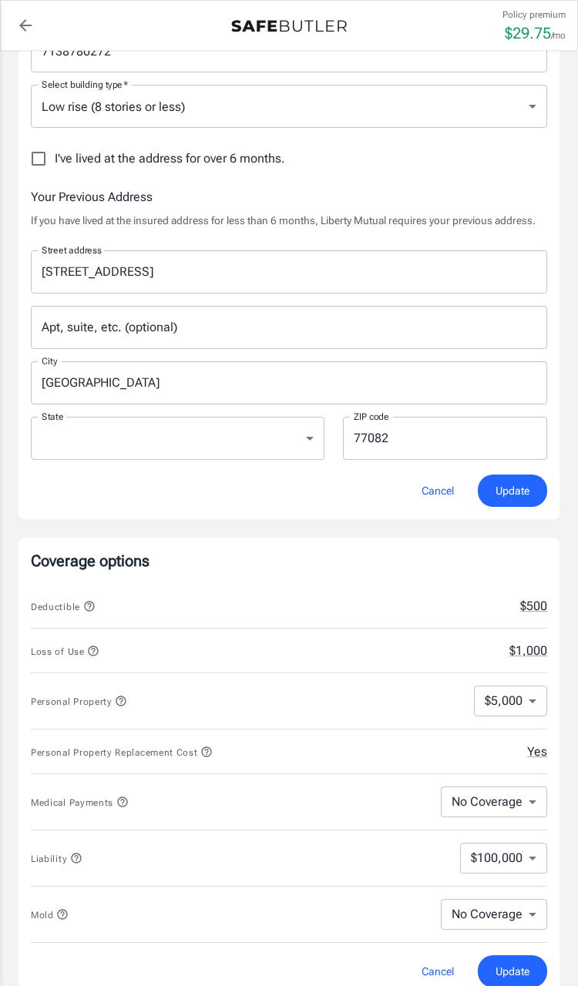
scroll to position [451, 0]
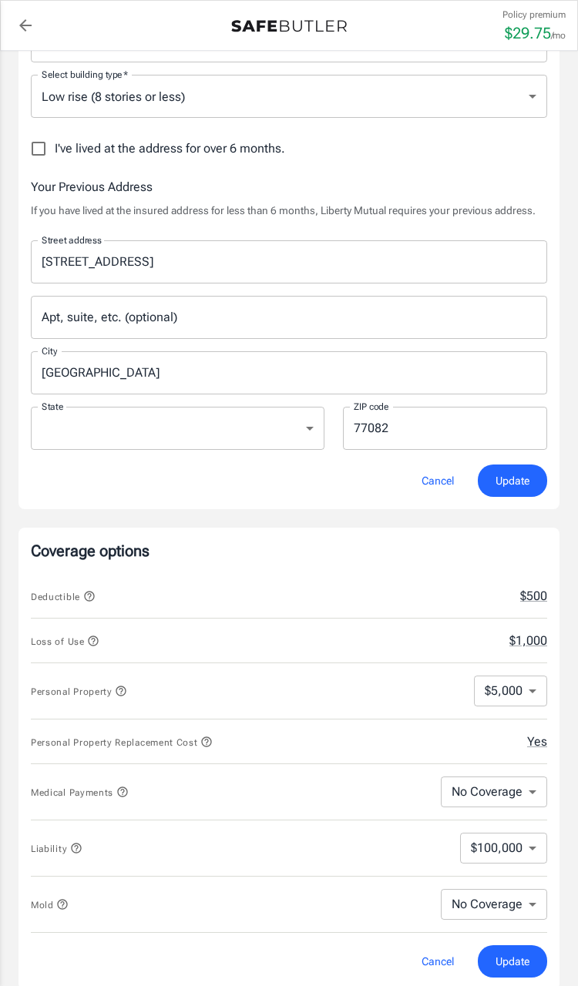
click at [522, 482] on span "Update" at bounding box center [512, 480] width 34 height 19
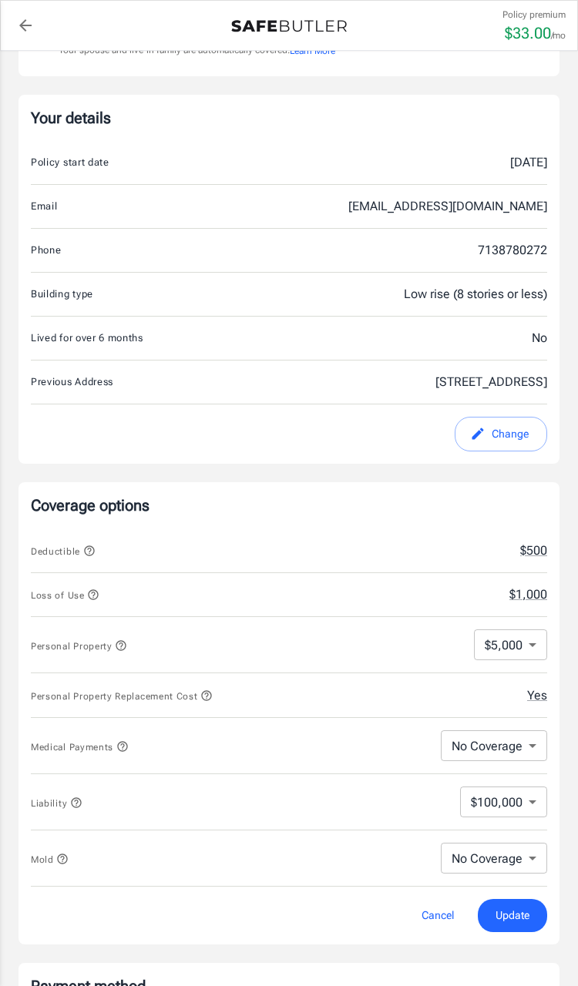
scroll to position [0, 0]
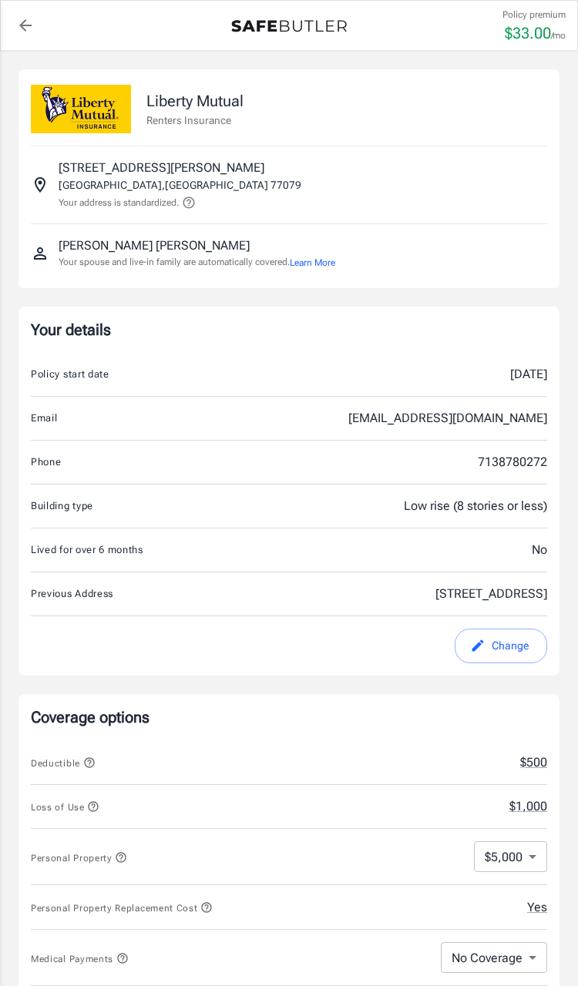
click at [498, 646] on button "Change" at bounding box center [500, 646] width 92 height 35
select select "[GEOGRAPHIC_DATA]"
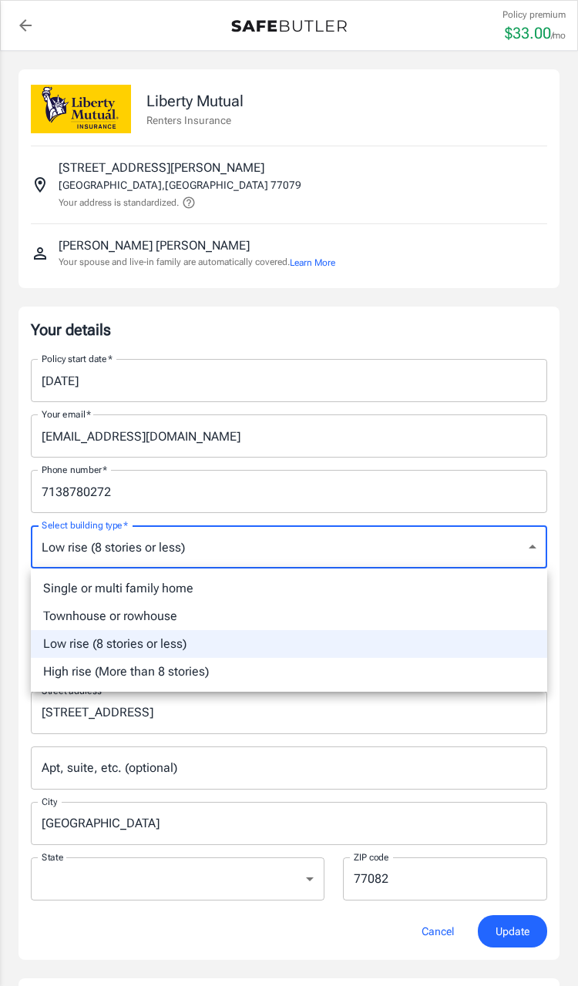
click at [132, 756] on div at bounding box center [289, 493] width 578 height 986
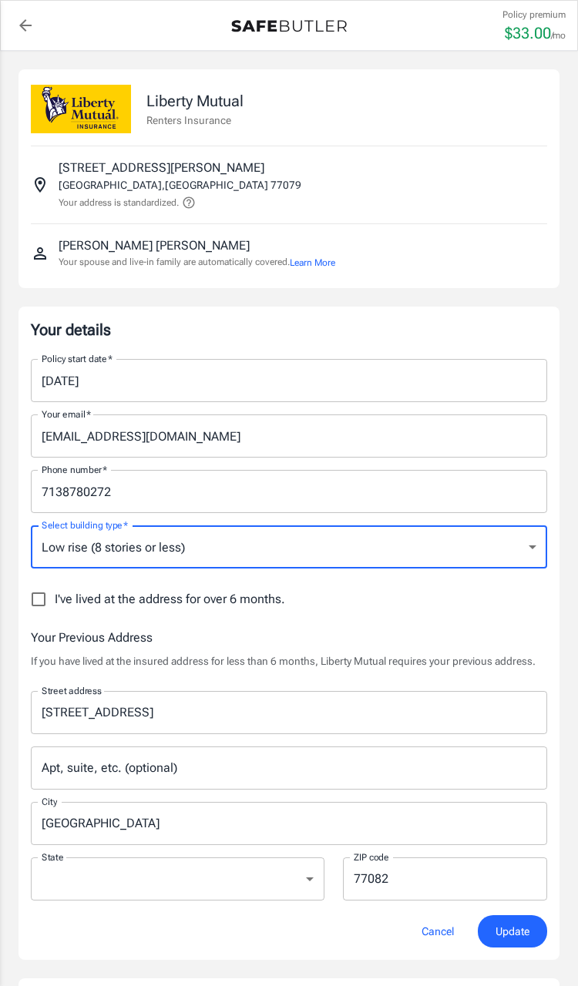
click at [34, 596] on input "I've lived at the address for over 6 months." at bounding box center [38, 599] width 32 height 32
checkbox input "true"
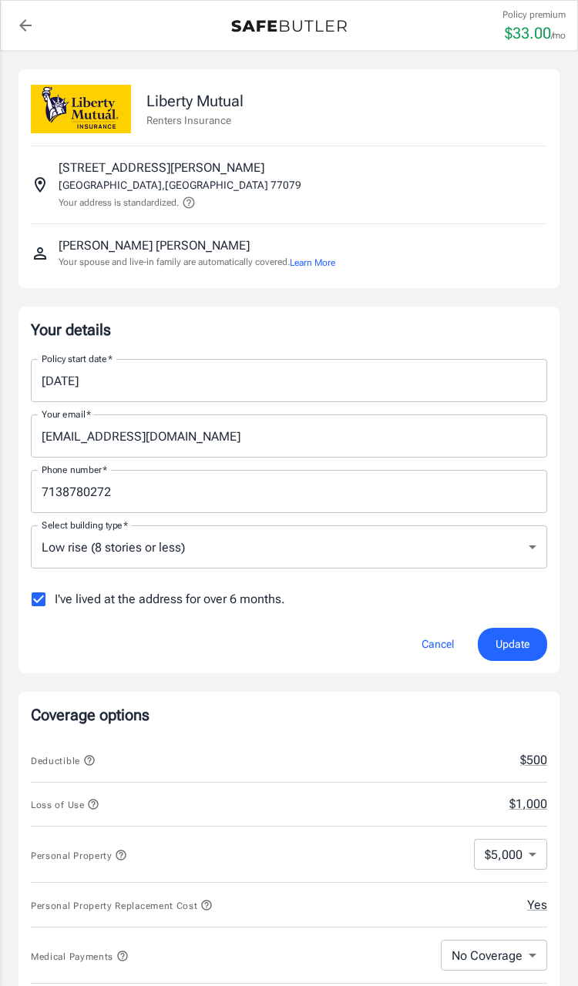
click at [518, 646] on span "Update" at bounding box center [512, 644] width 34 height 19
